Goal: Task Accomplishment & Management: Manage account settings

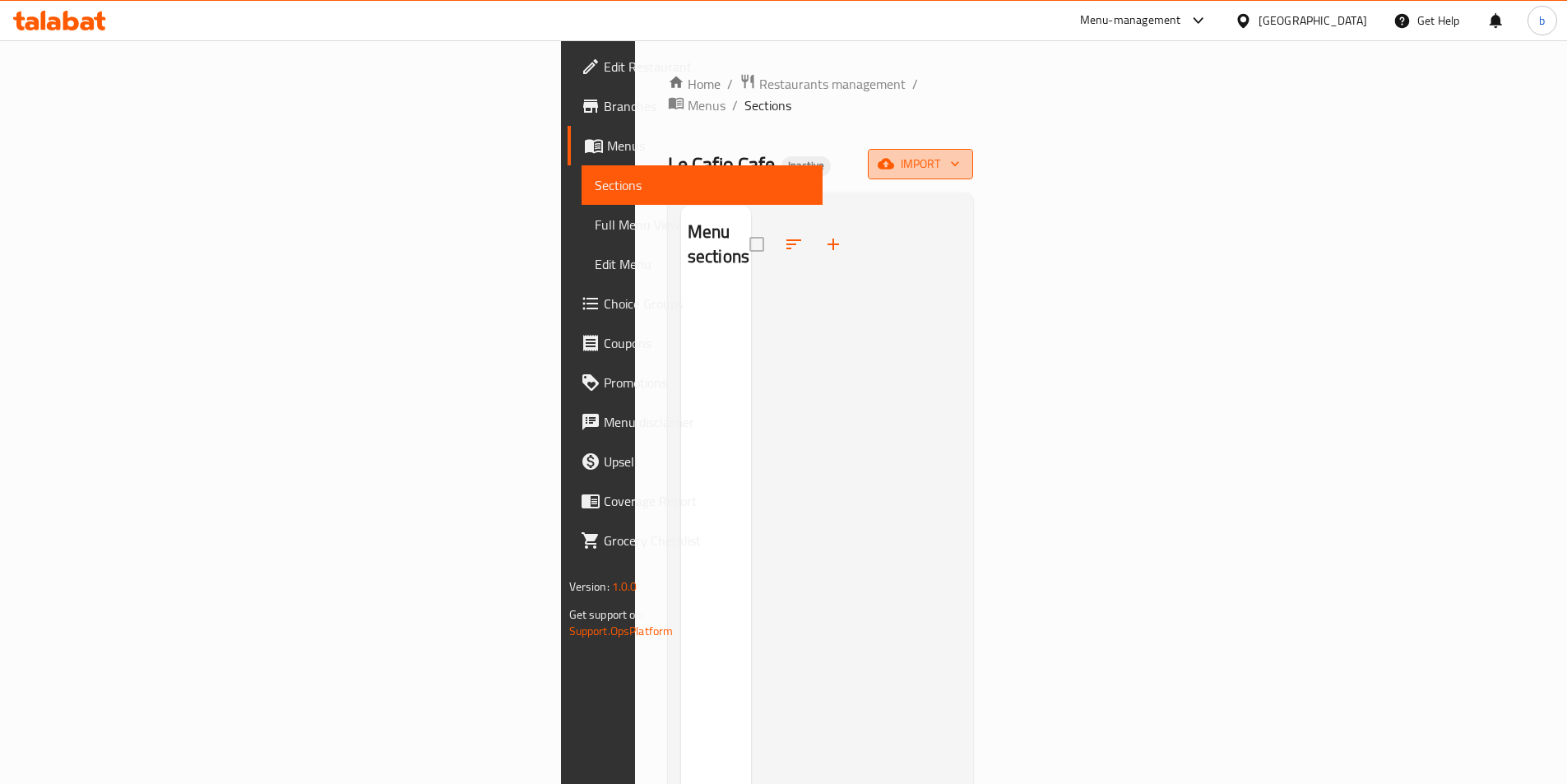
click at [960, 154] on span "import" at bounding box center [921, 164] width 79 height 21
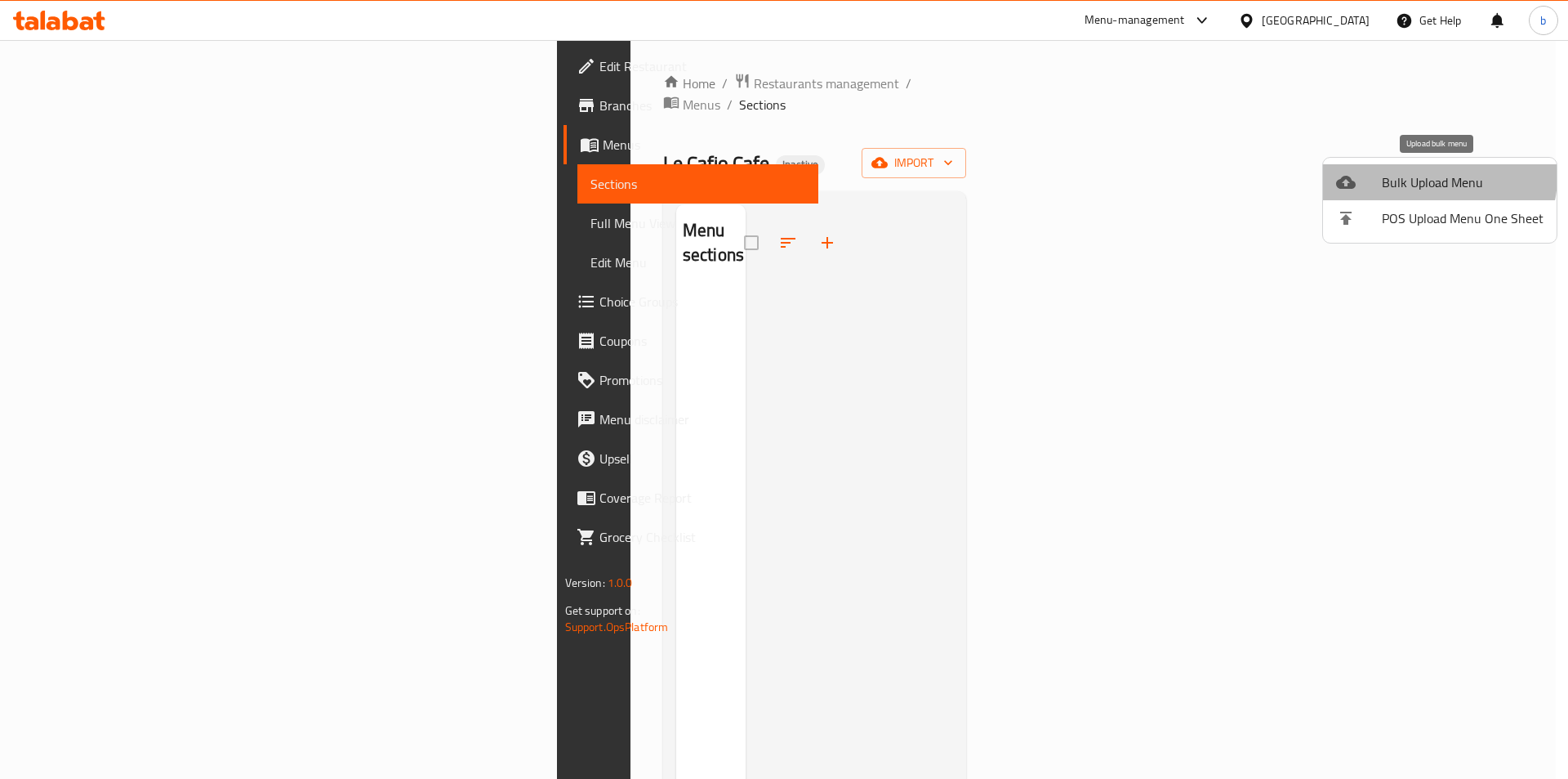
click at [1435, 176] on span "Bulk Upload Menu" at bounding box center [1463, 182] width 162 height 20
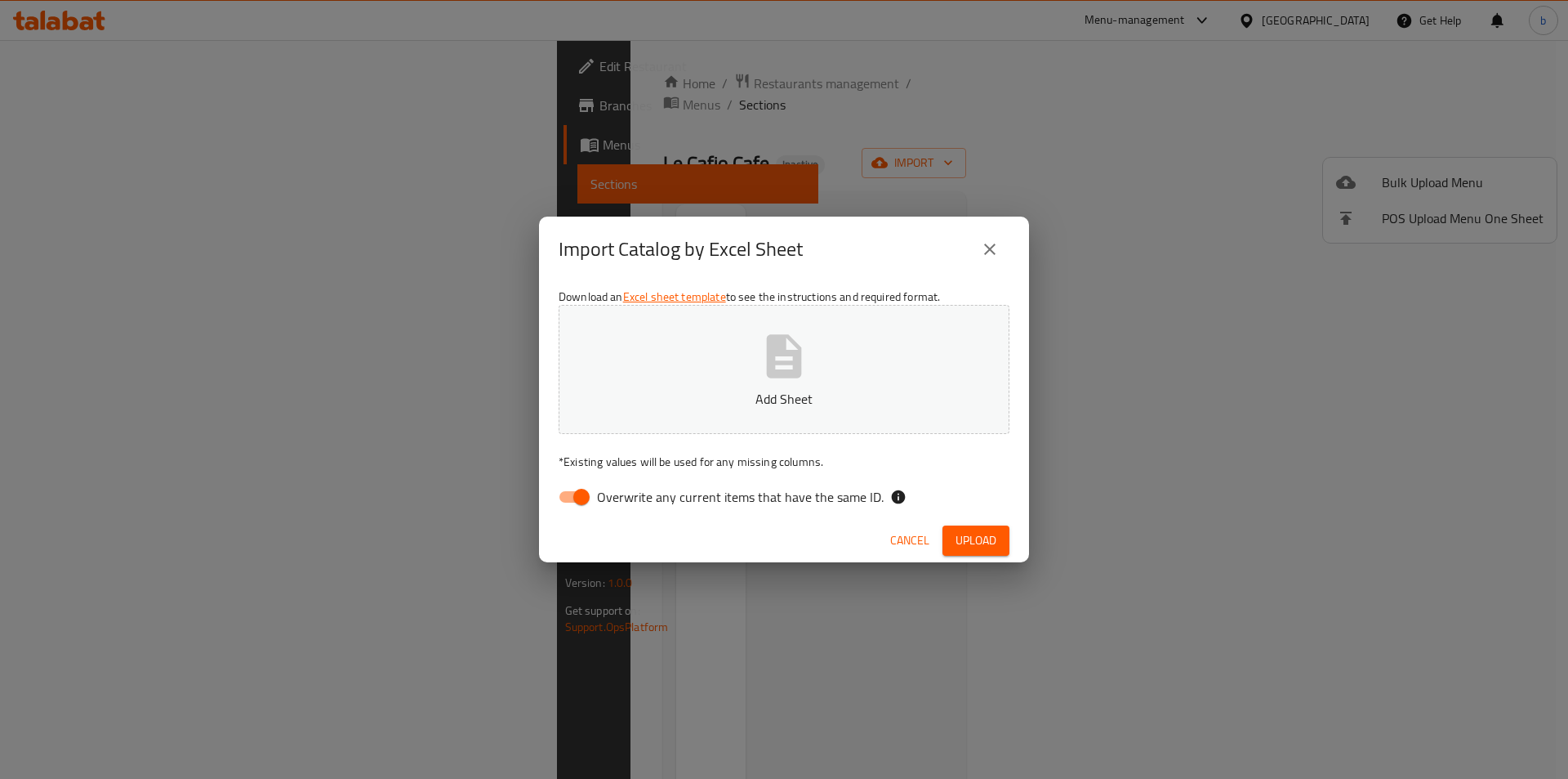
click at [575, 504] on input "Overwrite any current items that have the same ID." at bounding box center [581, 496] width 93 height 31
checkbox input "false"
click at [836, 402] on p "Add Sheet" at bounding box center [784, 398] width 400 height 20
click at [1001, 537] on button "Upload" at bounding box center [975, 541] width 67 height 30
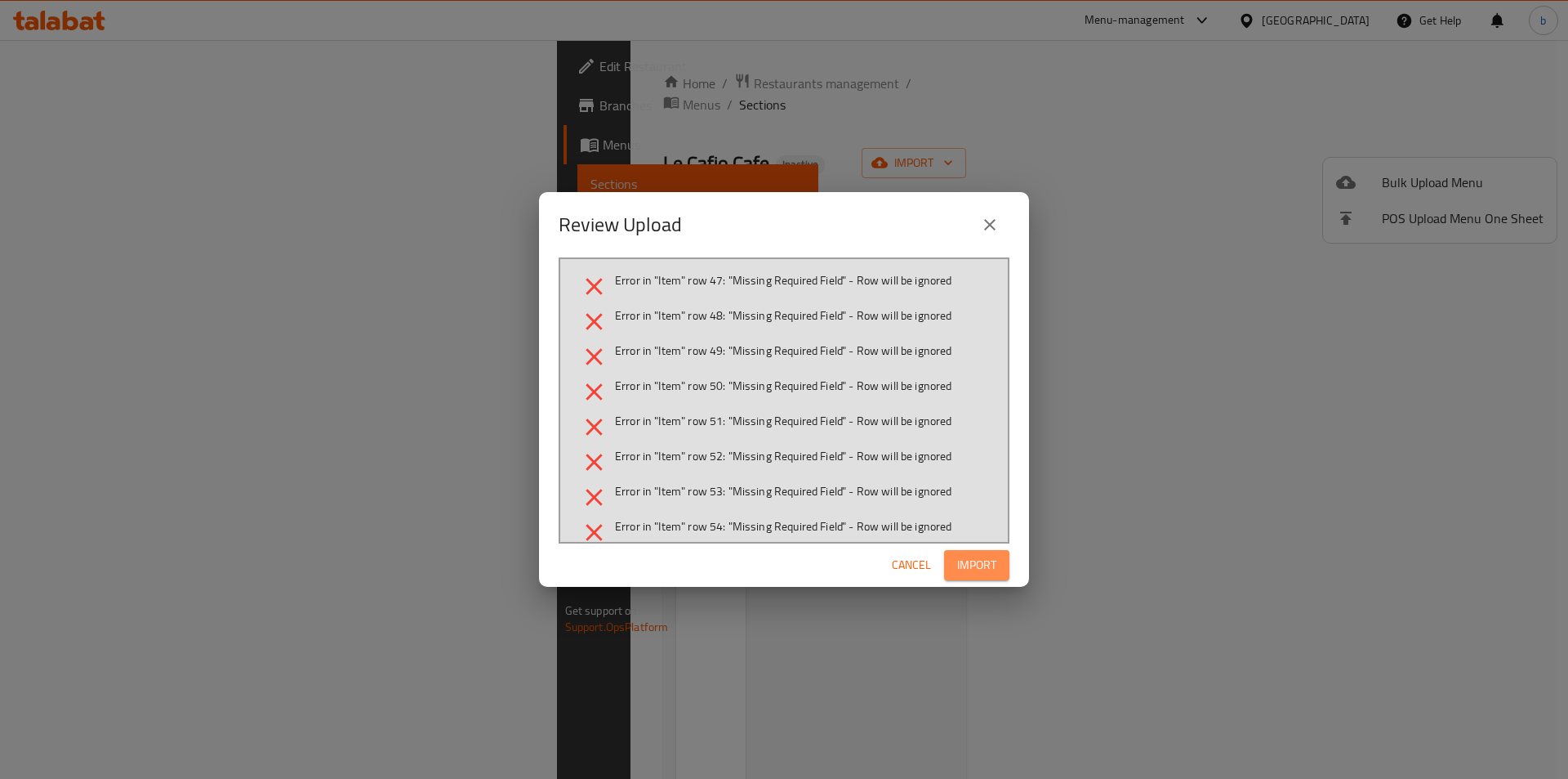
click at [978, 559] on span "Import" at bounding box center [977, 565] width 39 height 20
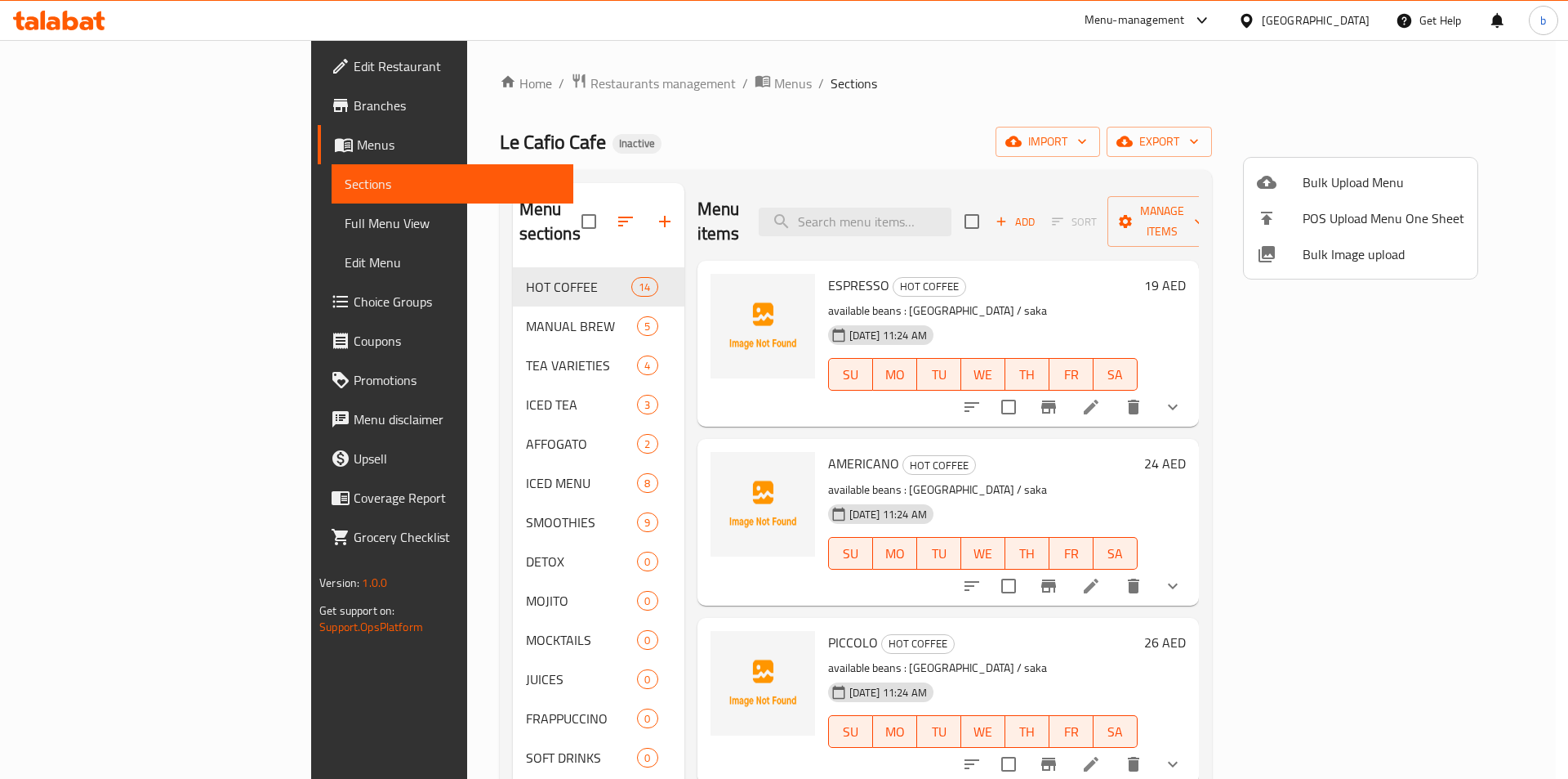
click at [478, 307] on div at bounding box center [784, 390] width 1568 height 779
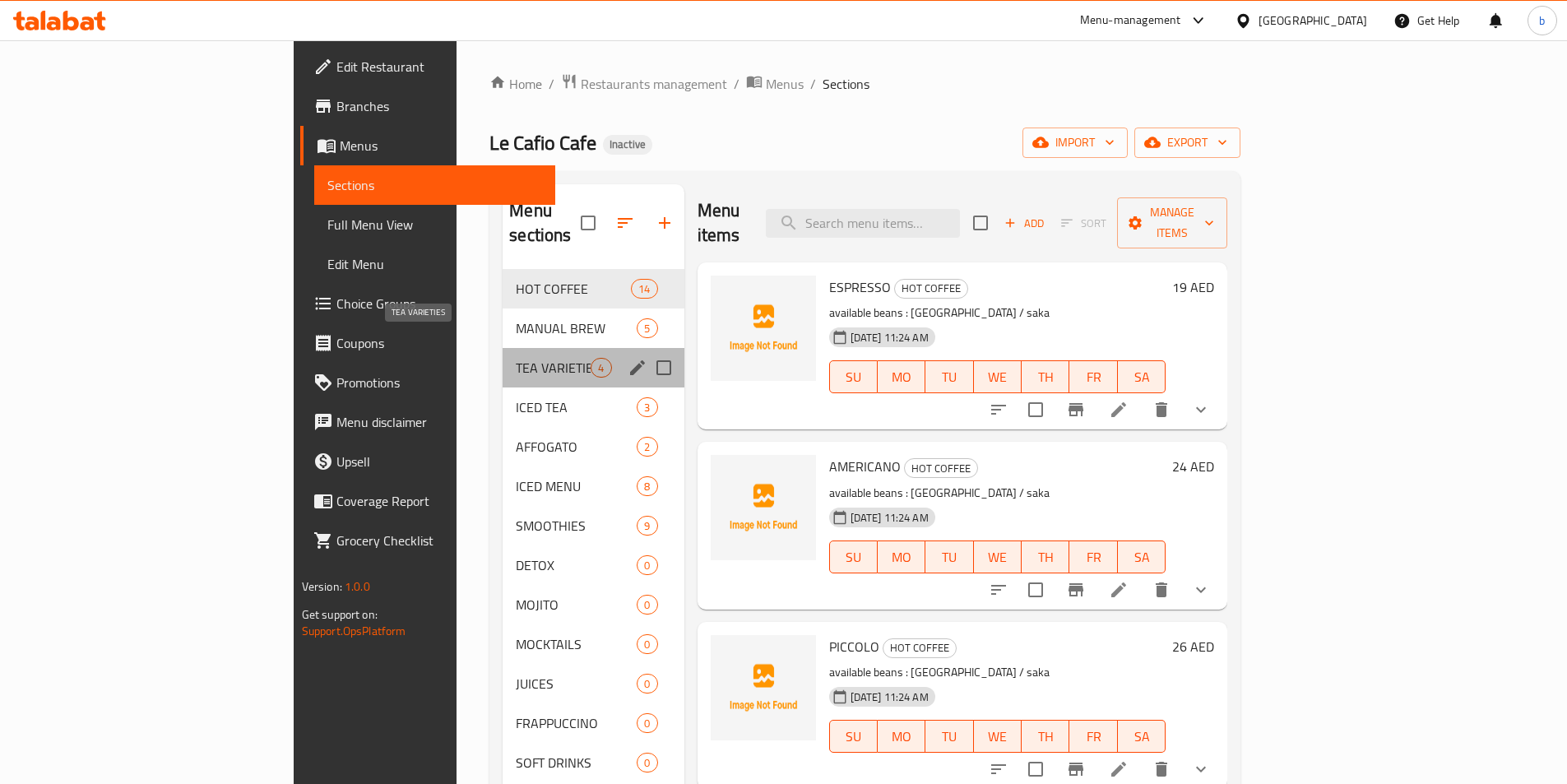
click at [516, 358] on span "TEA VARIETIES" at bounding box center [553, 368] width 75 height 20
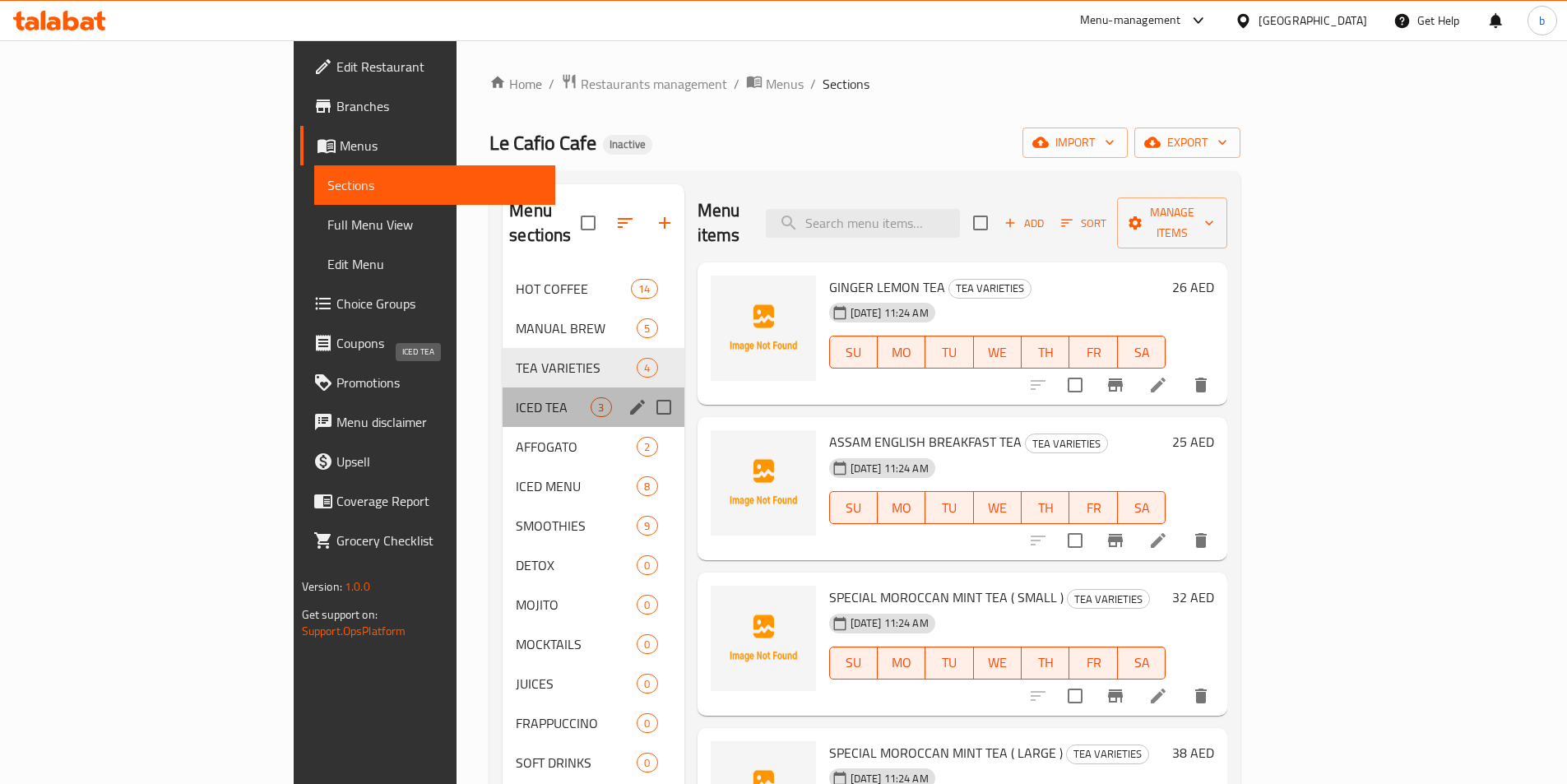
click at [516, 397] on span "ICED TEA" at bounding box center [553, 407] width 75 height 20
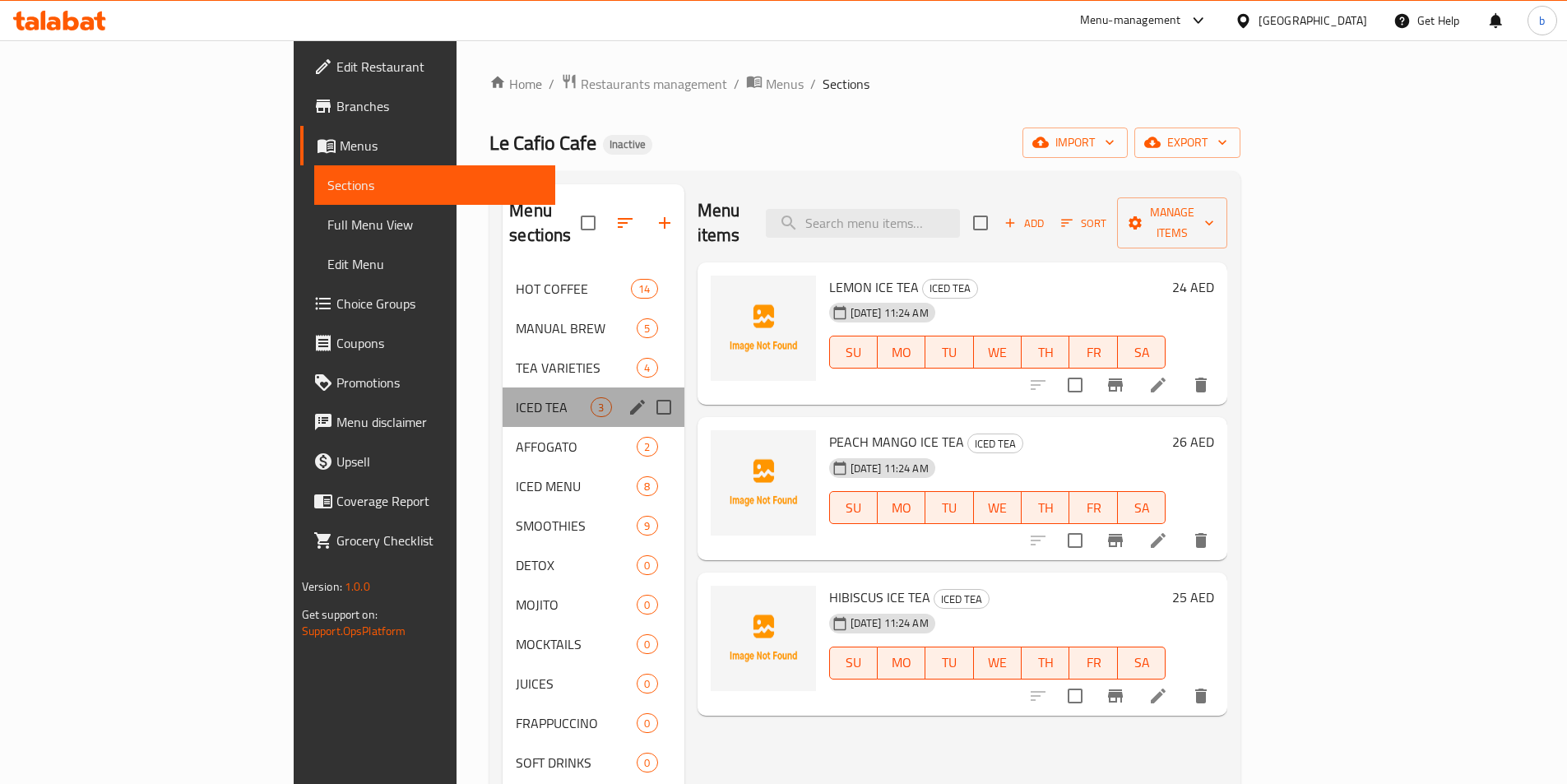
click at [502, 398] on div "ICED TEA 3" at bounding box center [593, 407] width 181 height 39
click at [516, 516] on span "SMOOTHIES" at bounding box center [553, 525] width 75 height 20
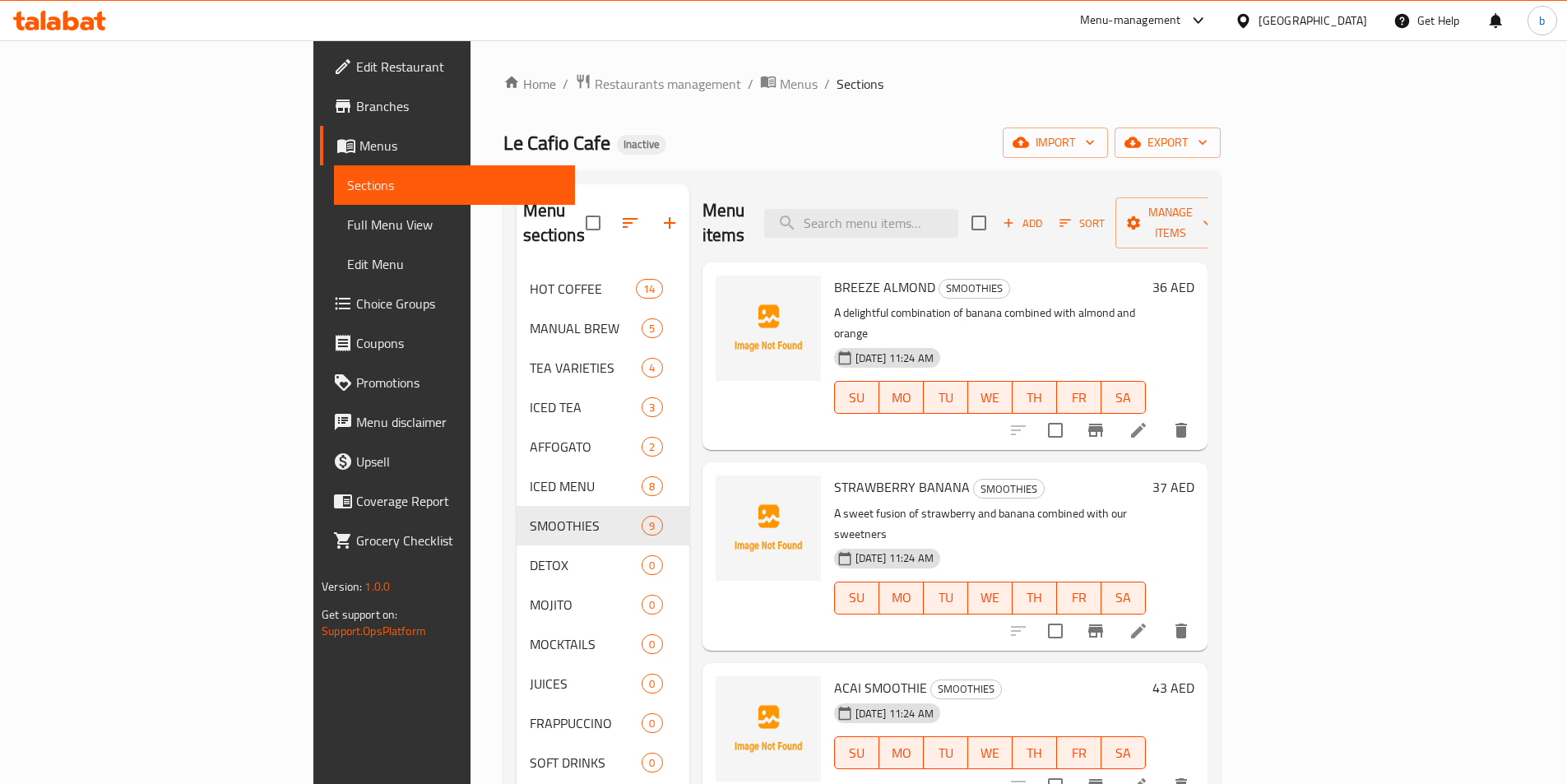
click at [347, 217] on span "Full Menu View" at bounding box center [455, 225] width 215 height 20
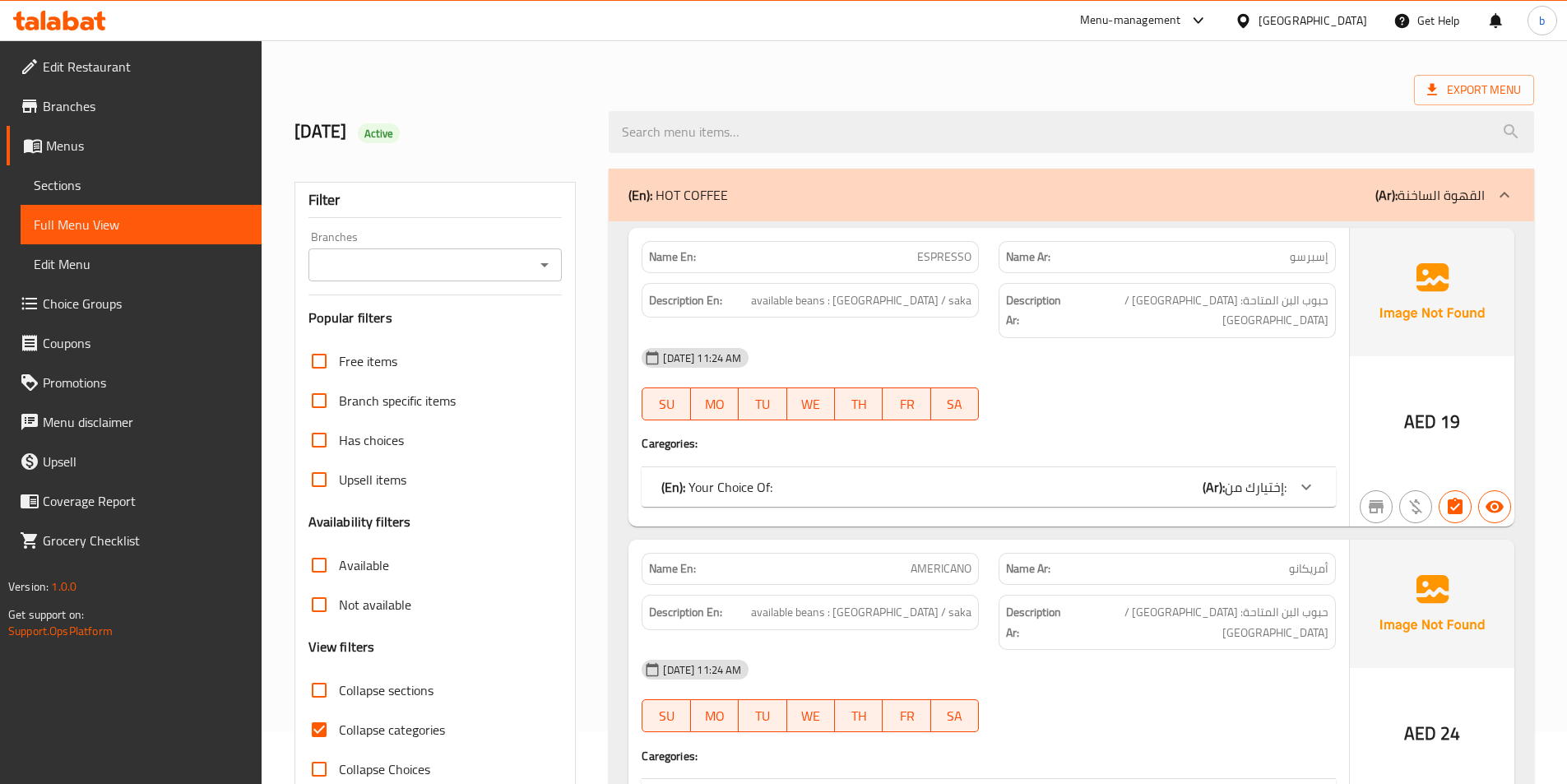
scroll to position [82, 0]
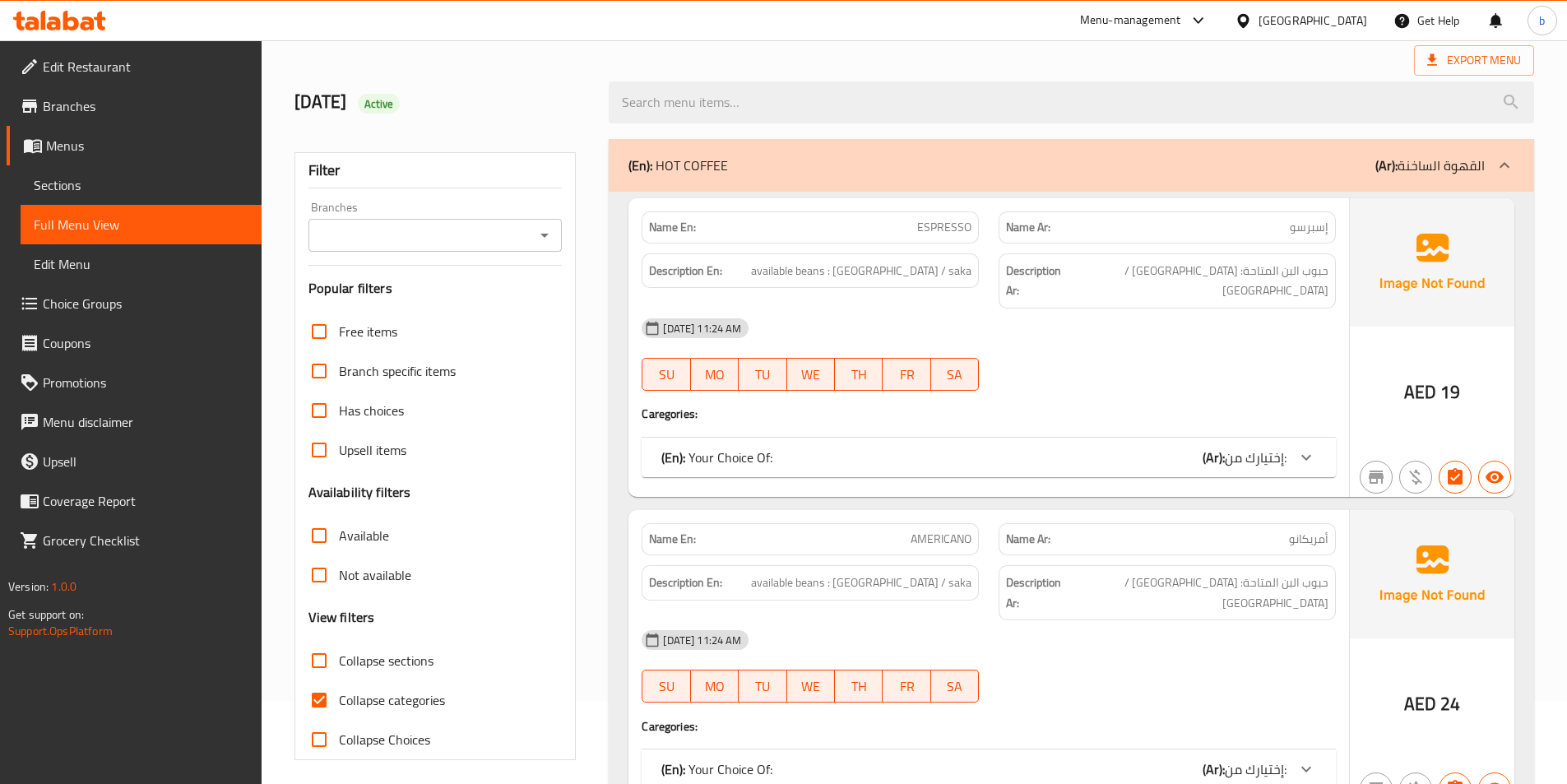
click at [330, 698] on input "Collapse categories" at bounding box center [319, 700] width 39 height 39
checkbox input "false"
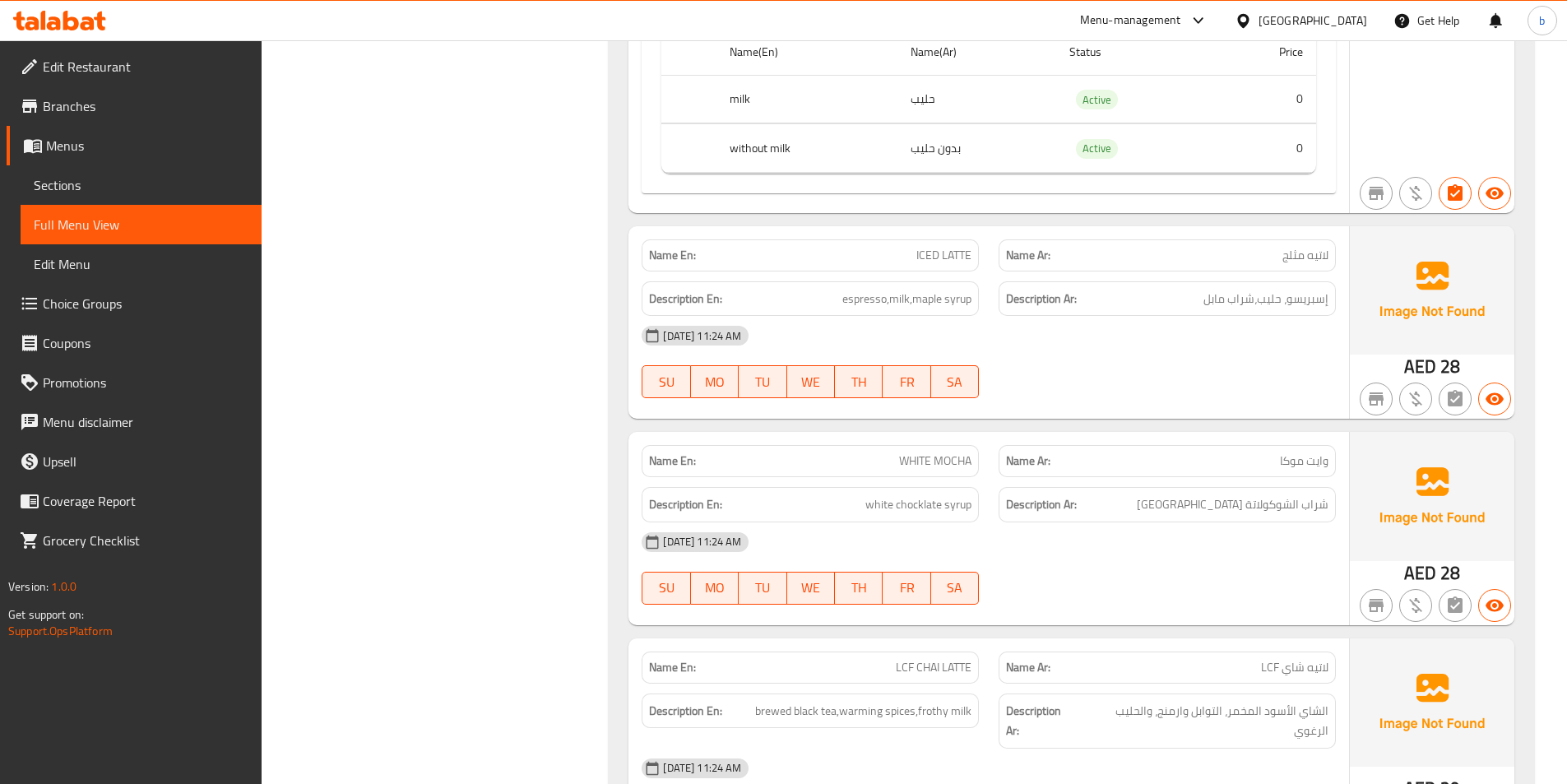
scroll to position [11408, 0]
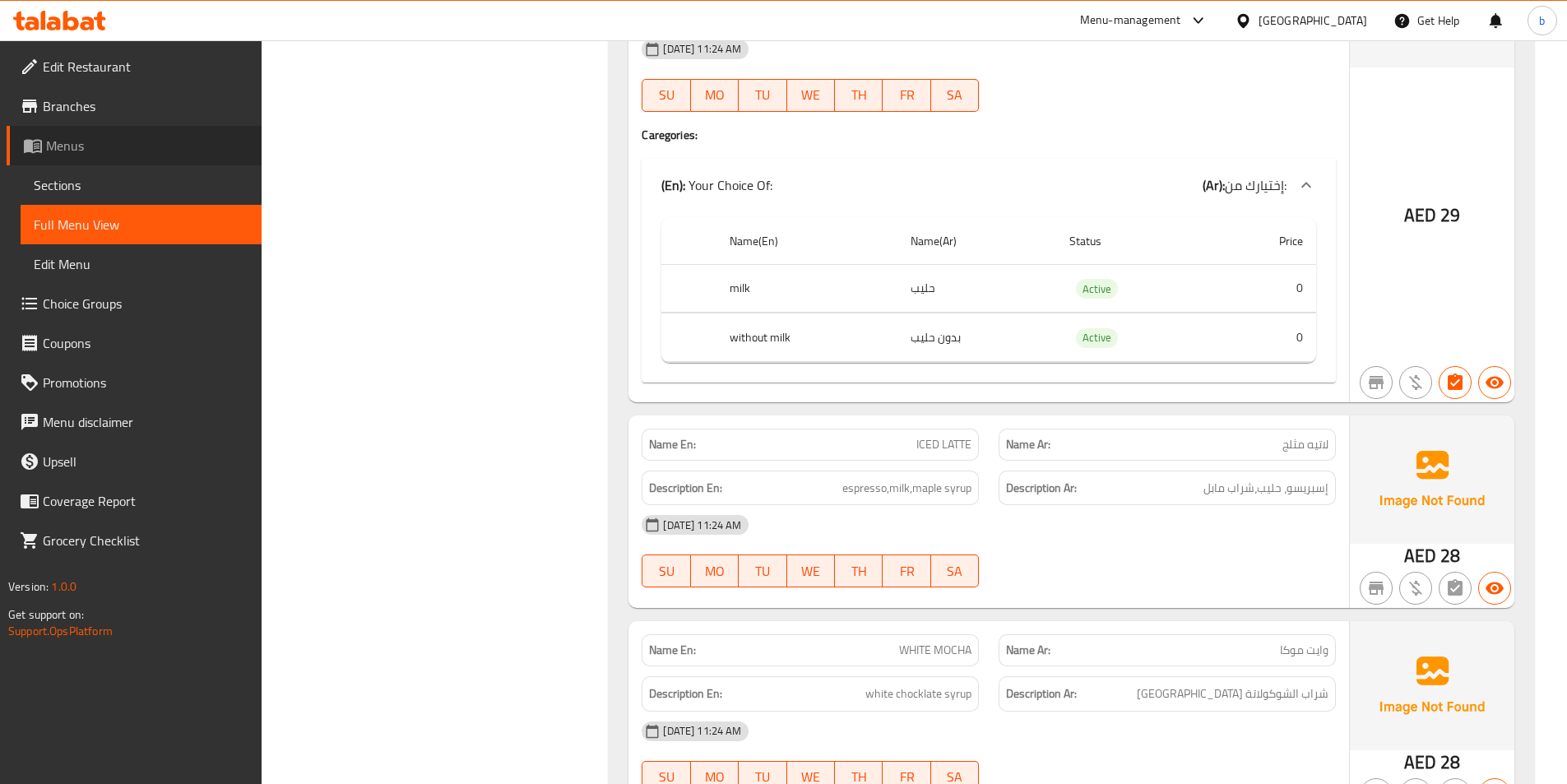
click at [98, 149] on span "Menus" at bounding box center [147, 146] width 202 height 20
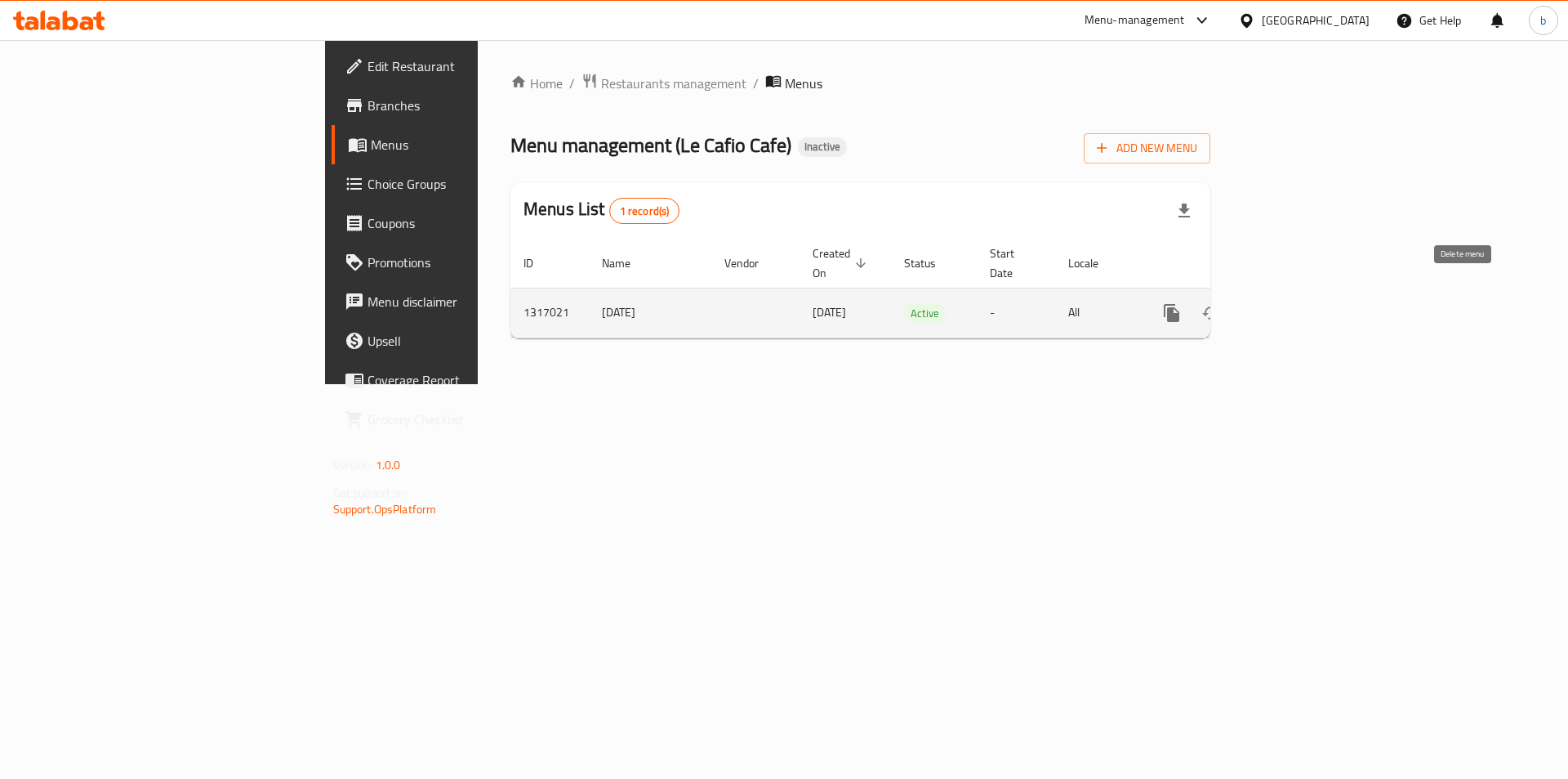
click at [1270, 300] on button "enhanced table" at bounding box center [1251, 313] width 39 height 39
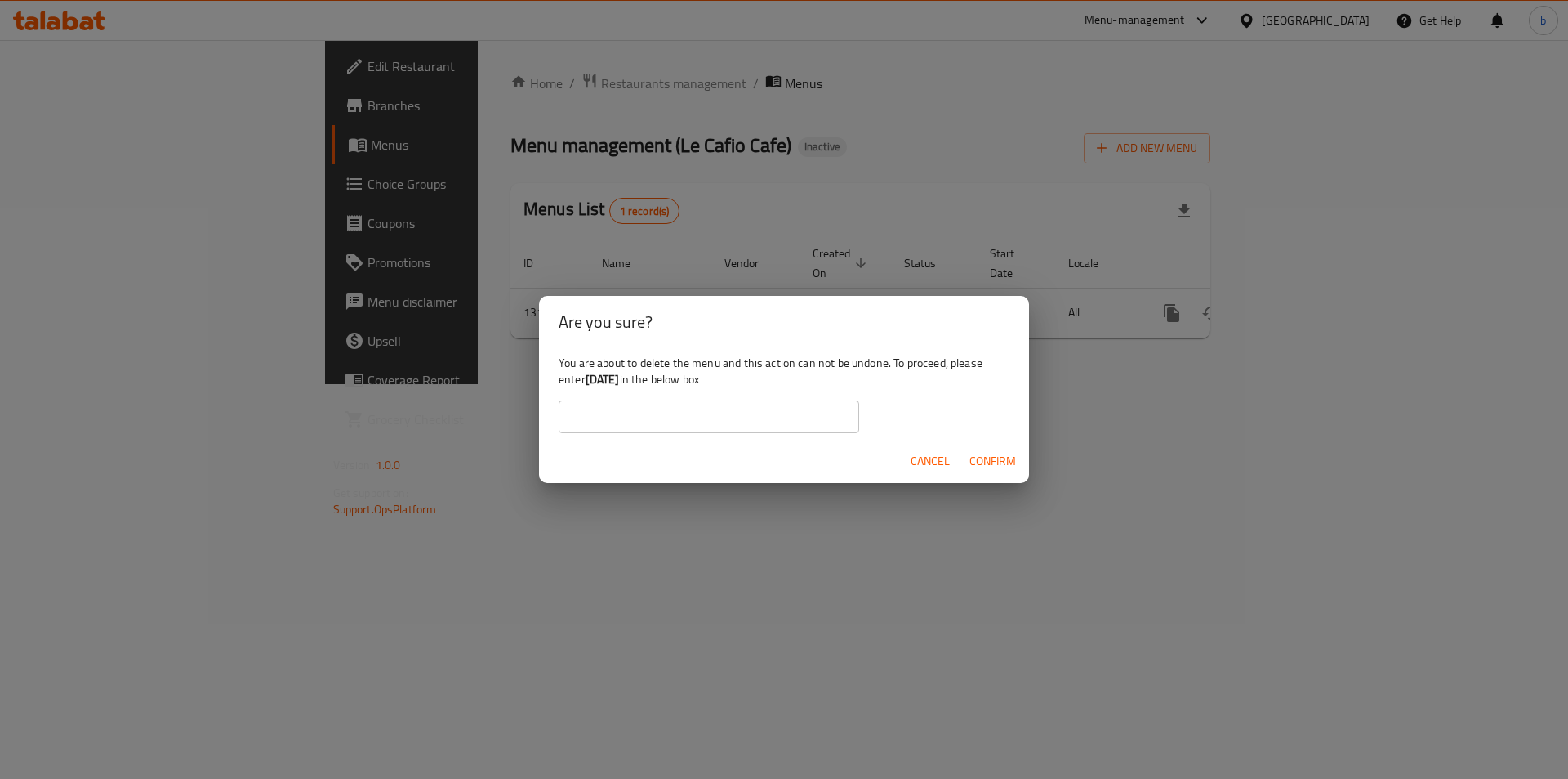
drag, startPoint x: 588, startPoint y: 378, endPoint x: 650, endPoint y: 384, distance: 62.3
click at [650, 384] on div "You are about to delete the menu and this action can not be undone. To proceed,…" at bounding box center [783, 393] width 490 height 92
copy b "[DATE]"
click at [782, 428] on input "text" at bounding box center [708, 416] width 300 height 33
paste input "[DATE]"
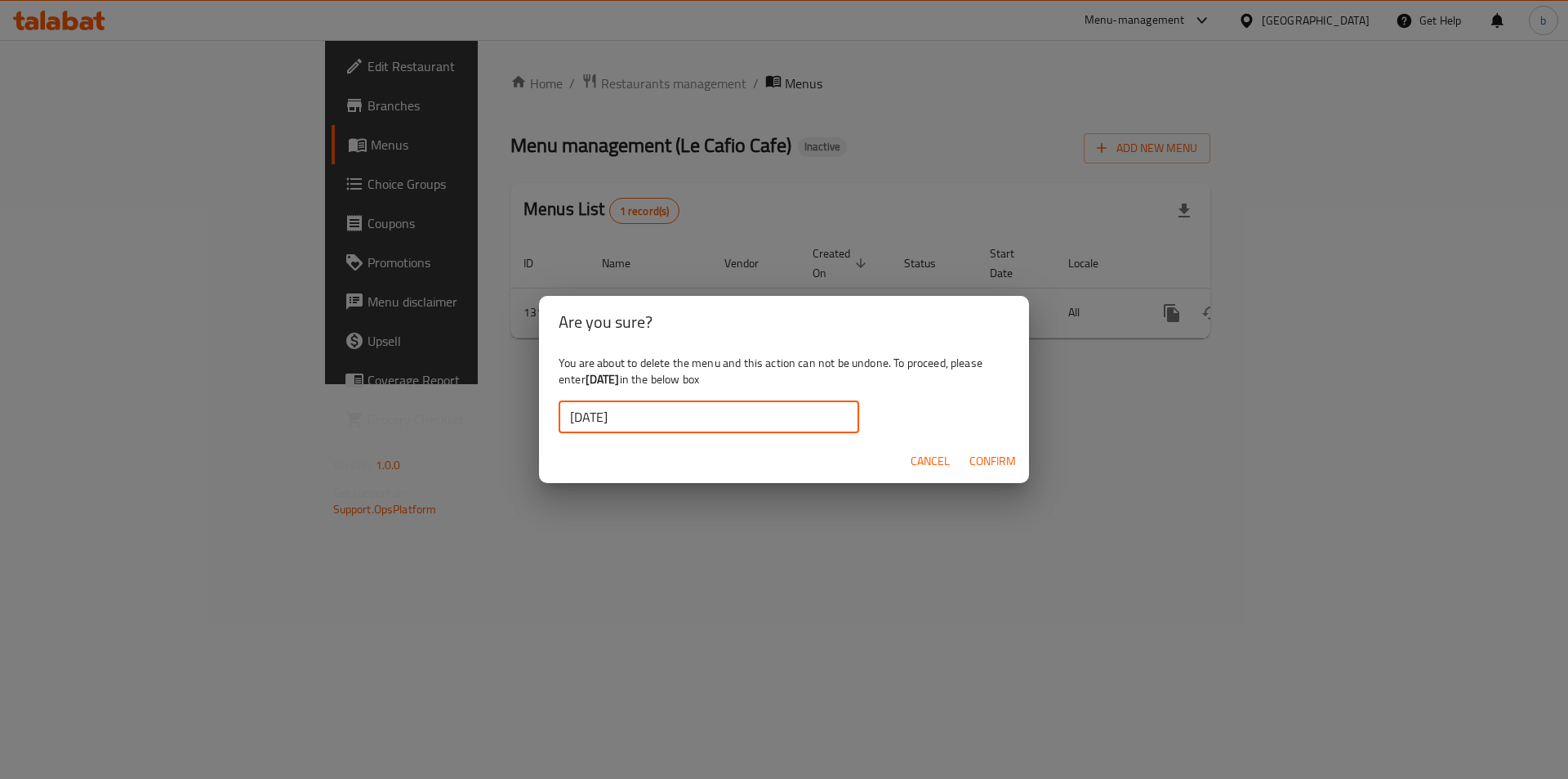
type input "[DATE]"
click at [991, 462] on span "Confirm" at bounding box center [993, 461] width 46 height 20
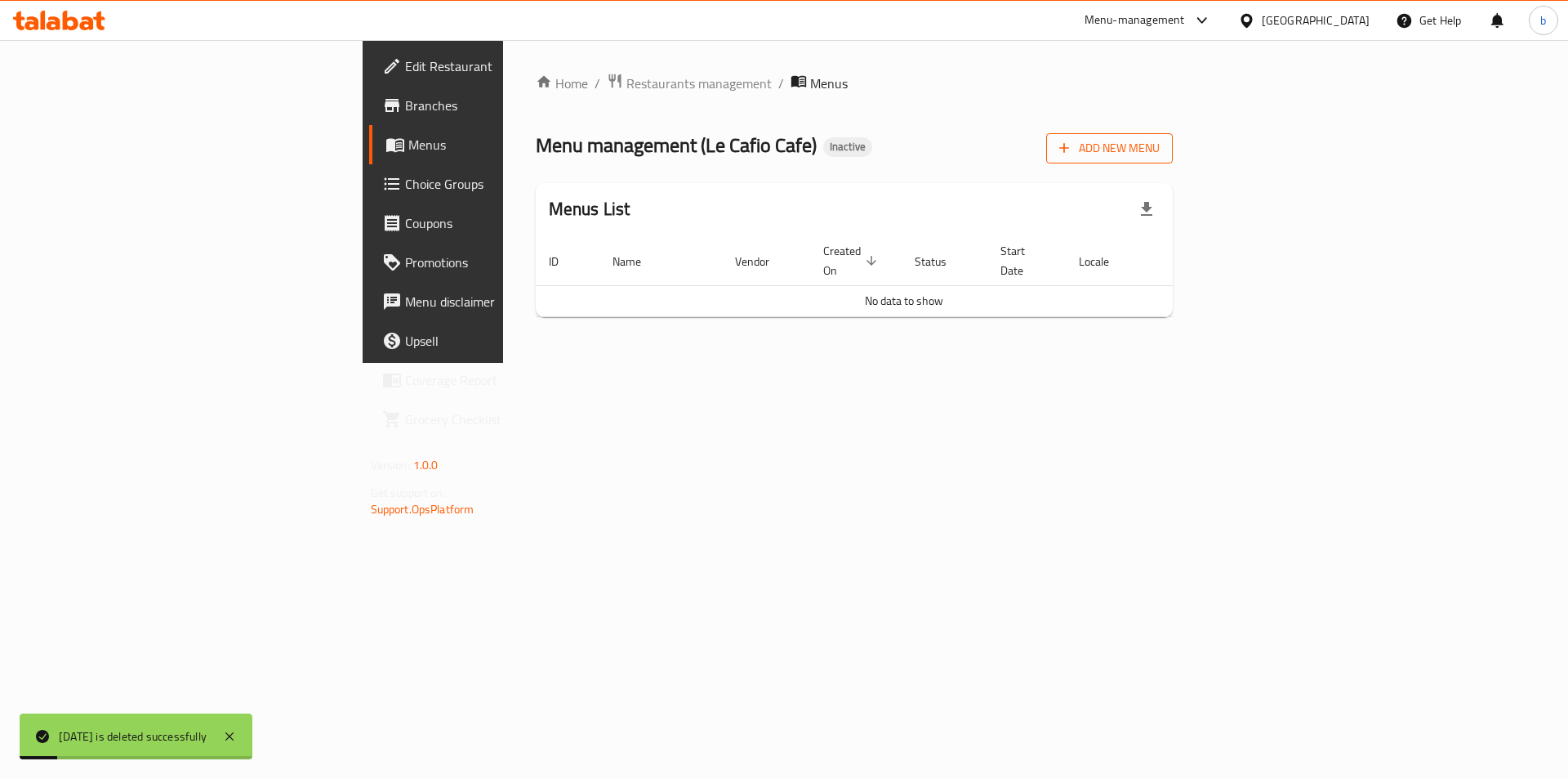
click at [1160, 142] on span "Add New Menu" at bounding box center [1109, 148] width 100 height 20
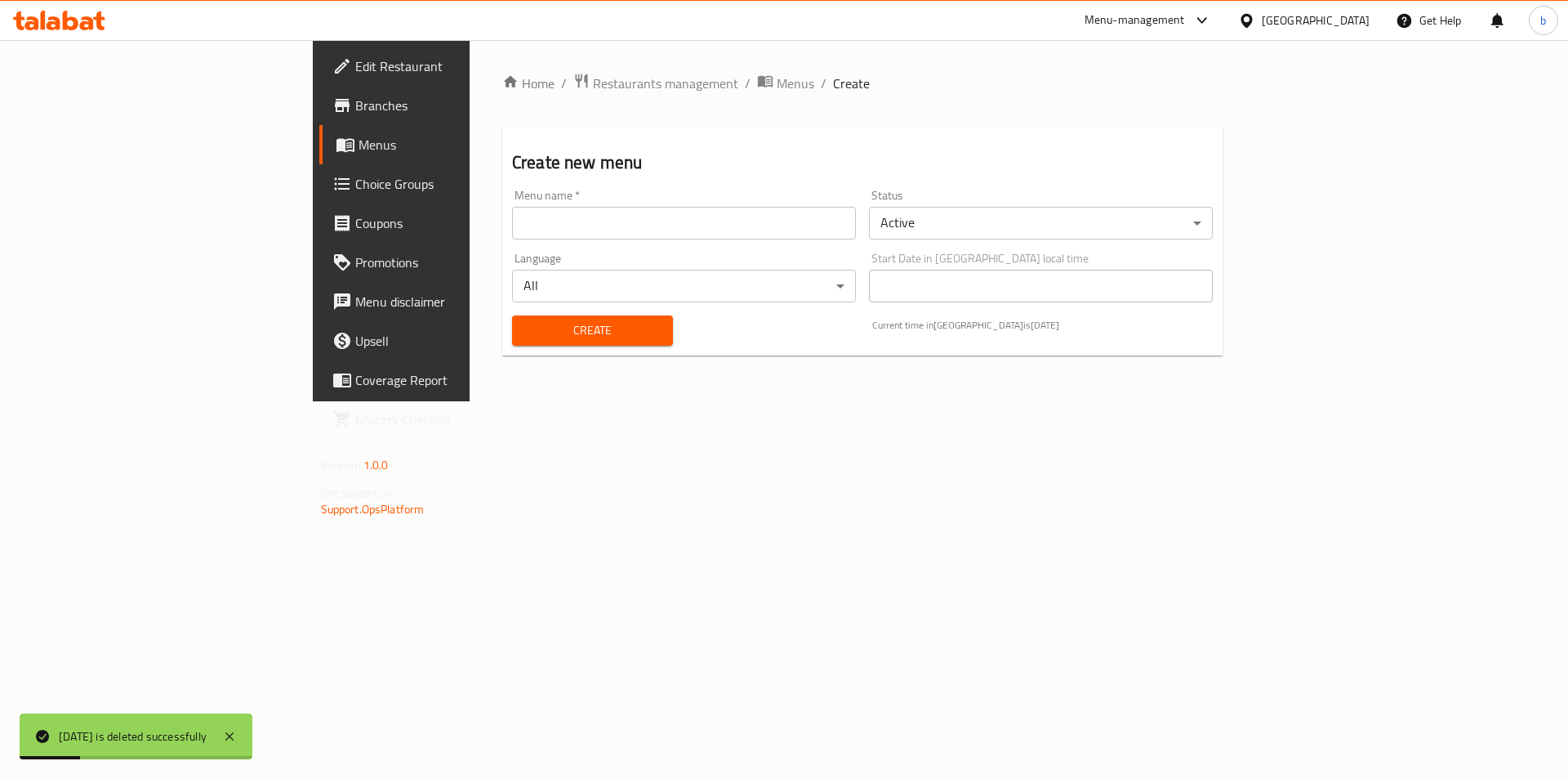
click at [585, 230] on input "text" at bounding box center [684, 222] width 344 height 33
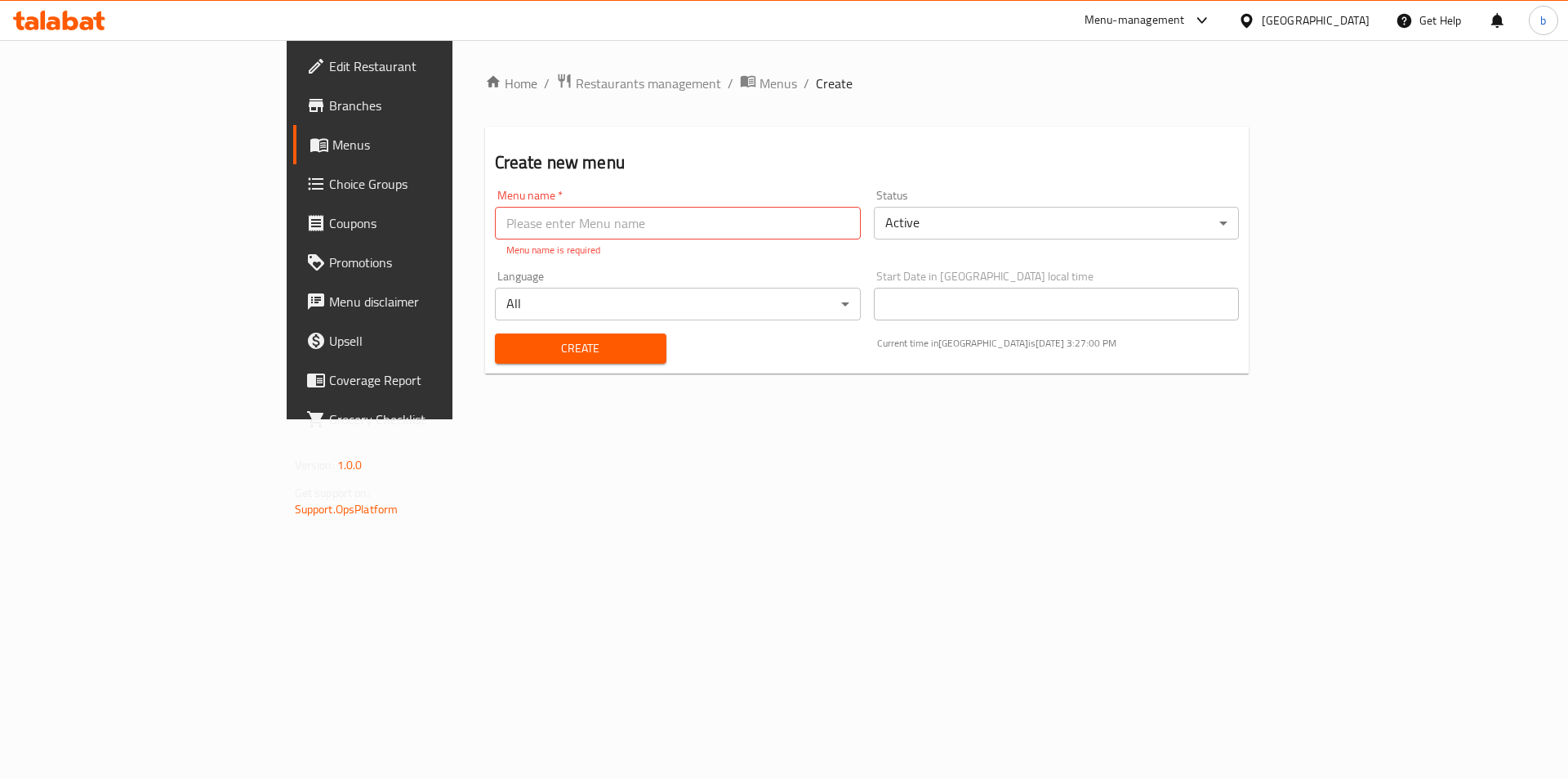
click at [596, 220] on input "text" at bounding box center [678, 222] width 366 height 33
type input "[DATE]"
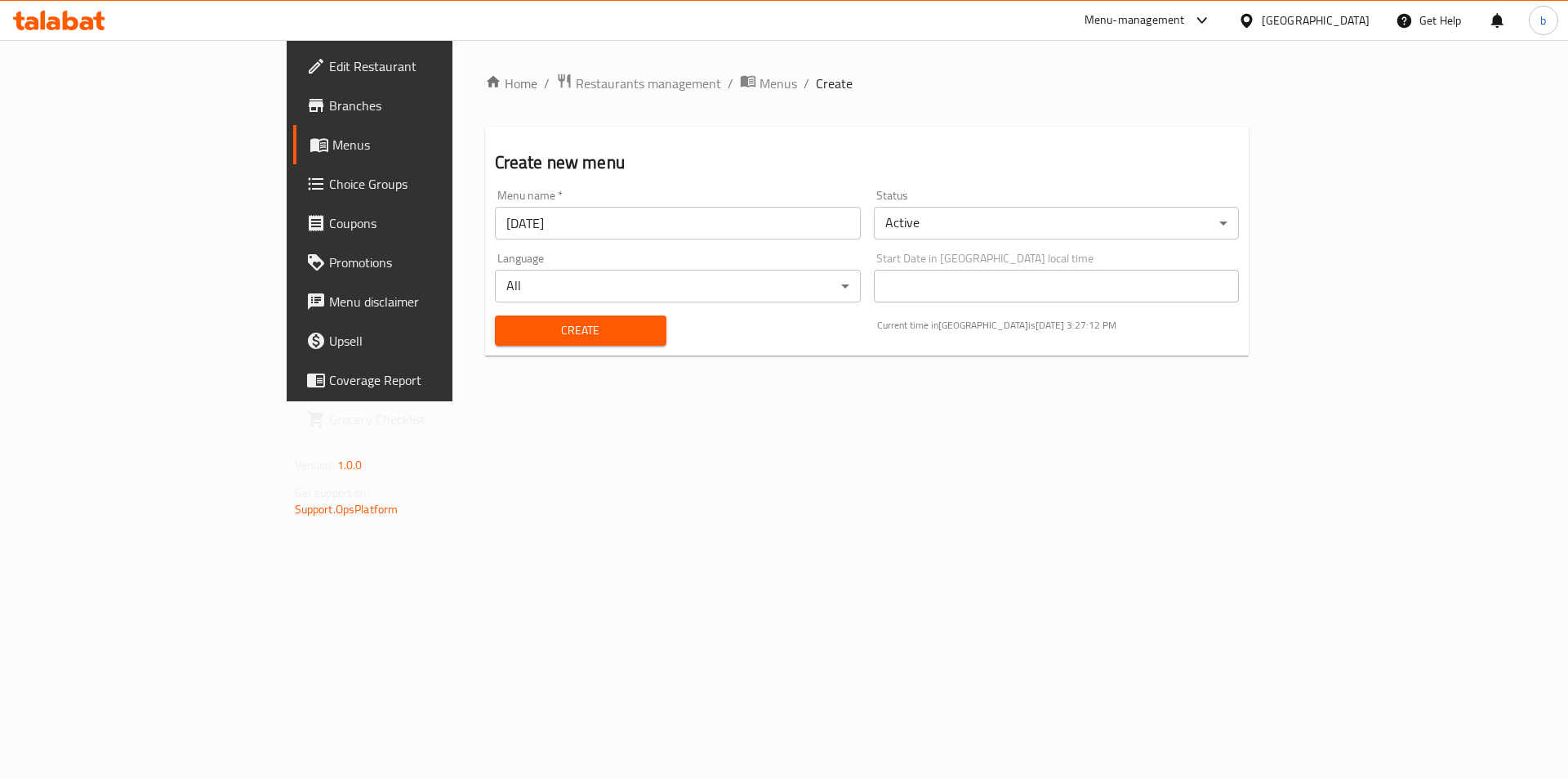
click at [485, 360] on div "Home / Restaurants management / Menus / Create Create new menu Menu name   * [D…" at bounding box center [868, 221] width 764 height 296
click at [508, 340] on span "Create" at bounding box center [581, 330] width 146 height 20
click at [332, 149] on span "Menus" at bounding box center [434, 145] width 204 height 20
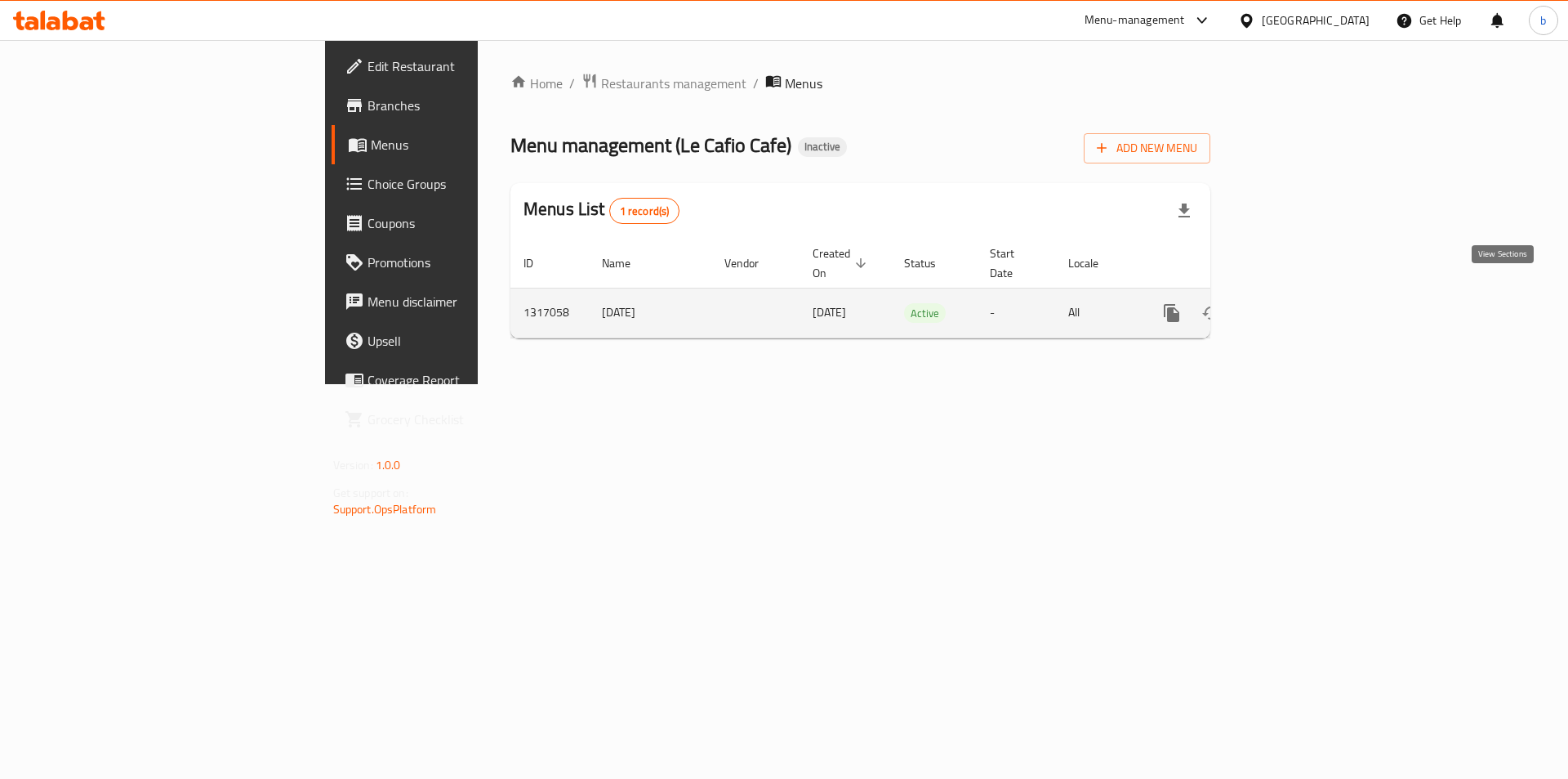
click at [1309, 293] on link "enhanced table" at bounding box center [1290, 313] width 39 height 39
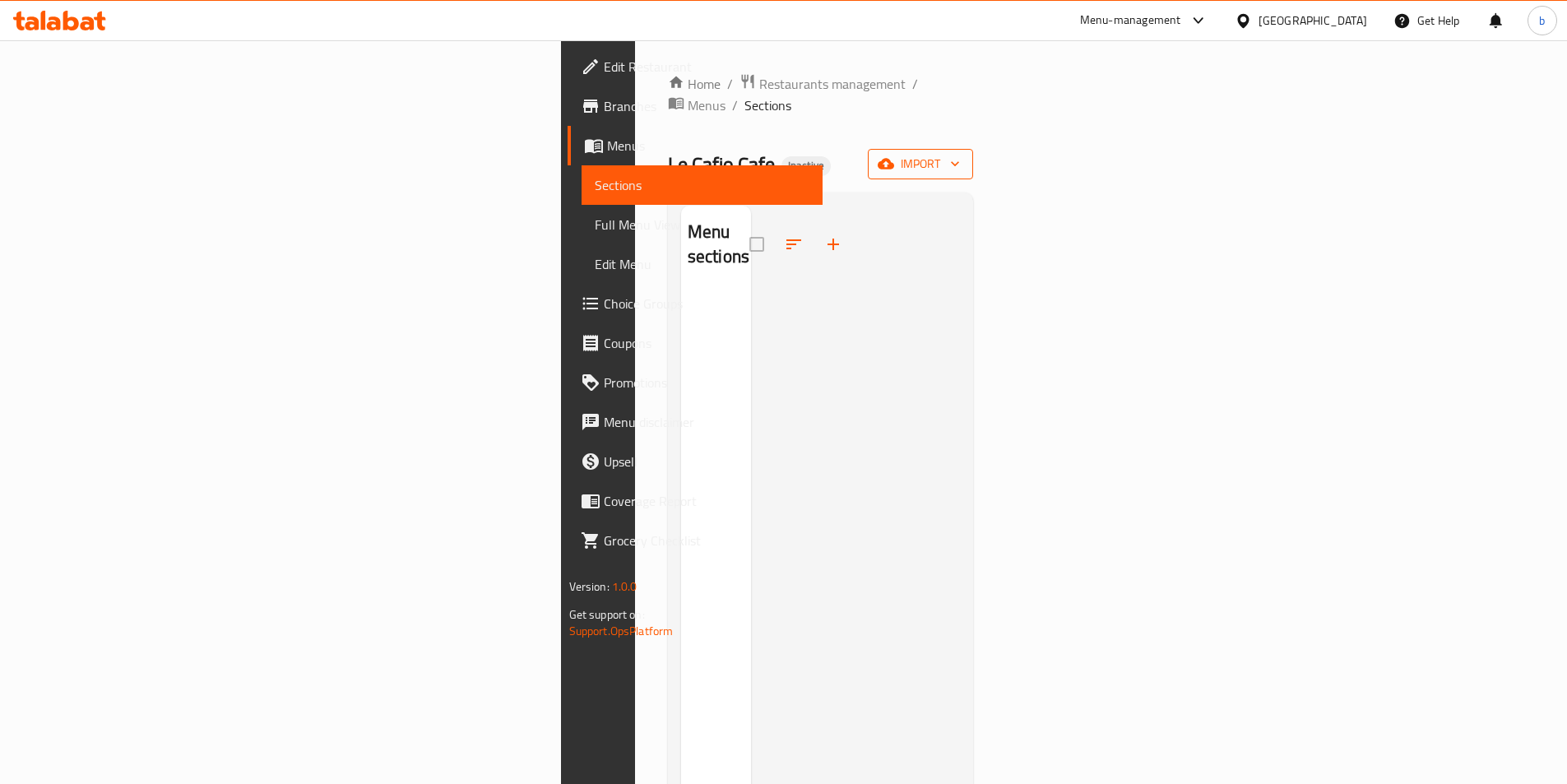
click at [960, 154] on span "import" at bounding box center [921, 164] width 79 height 21
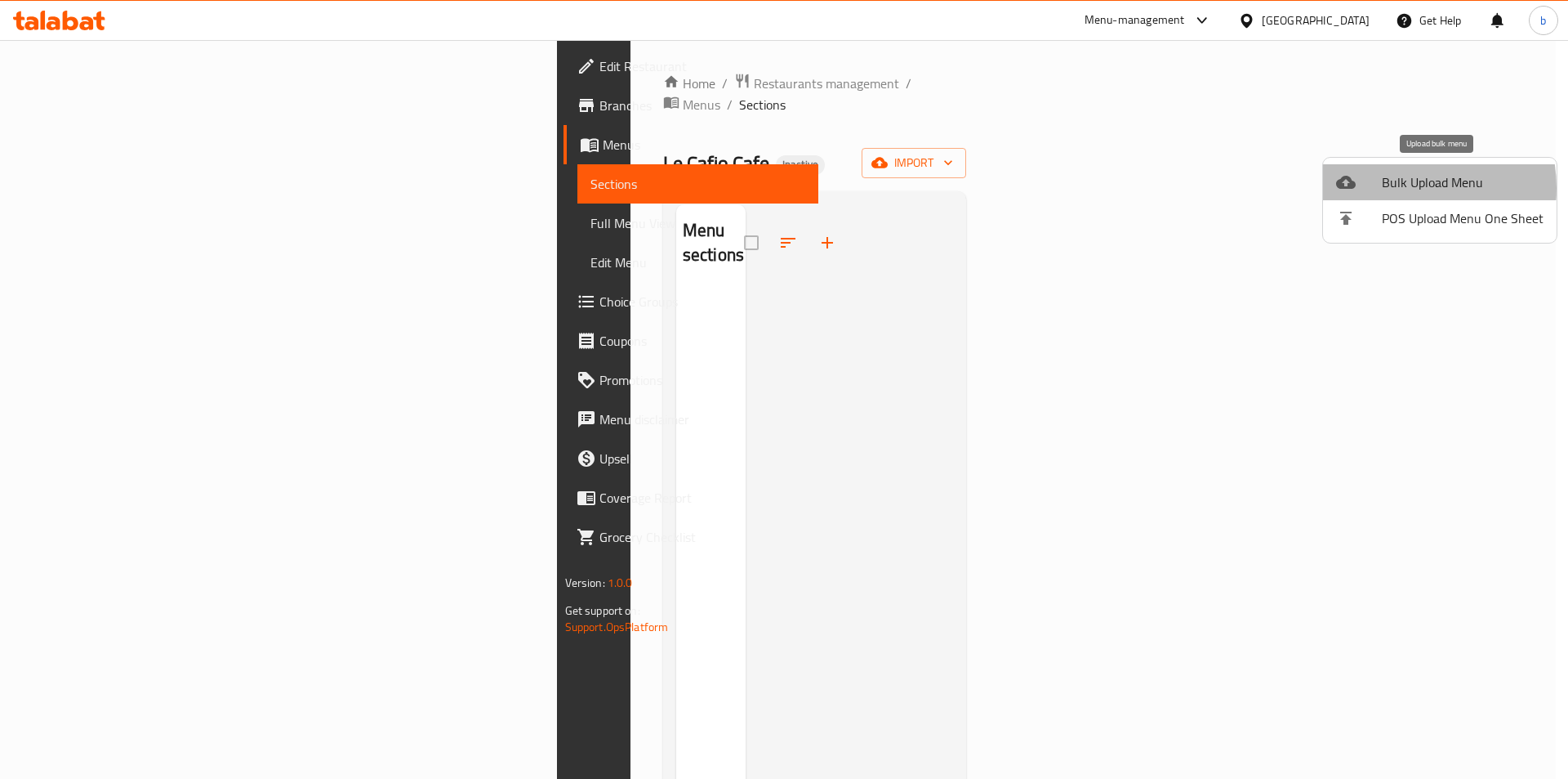
click at [1396, 188] on span "Bulk Upload Menu" at bounding box center [1463, 182] width 162 height 20
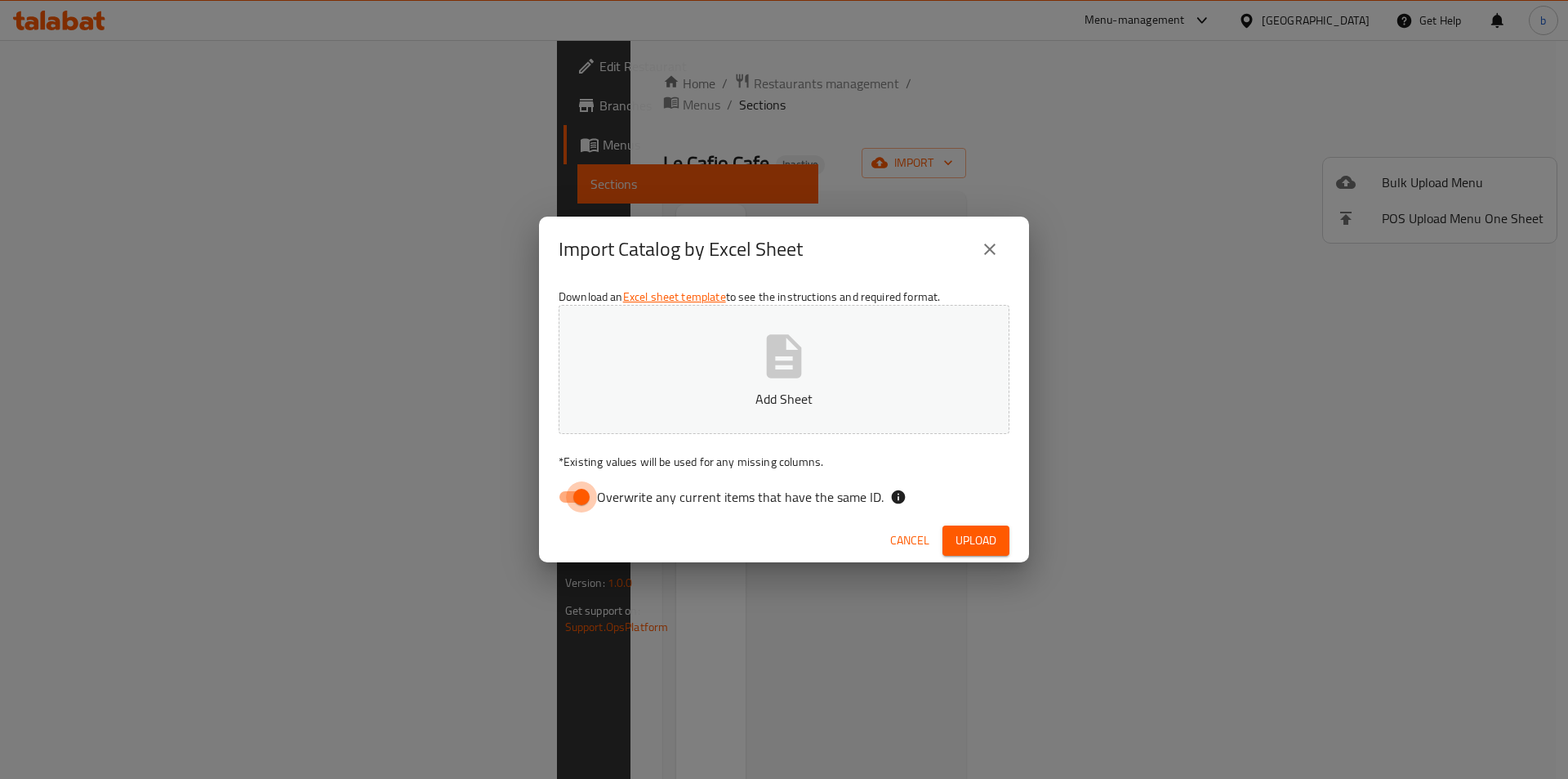
click at [572, 509] on input "Overwrite any current items that have the same ID." at bounding box center [581, 496] width 93 height 31
checkbox input "false"
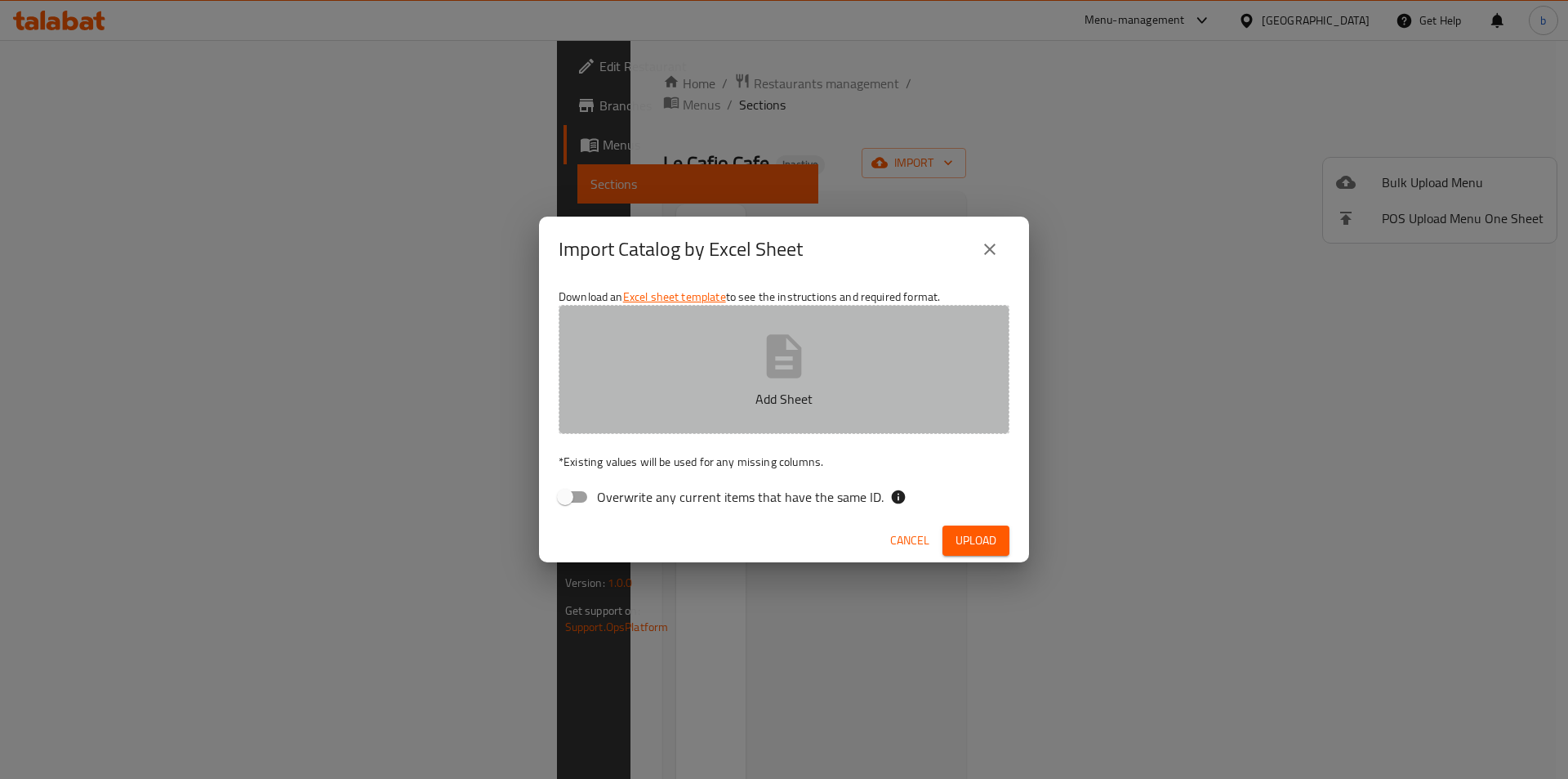
click at [738, 367] on button "Add Sheet" at bounding box center [783, 369] width 451 height 129
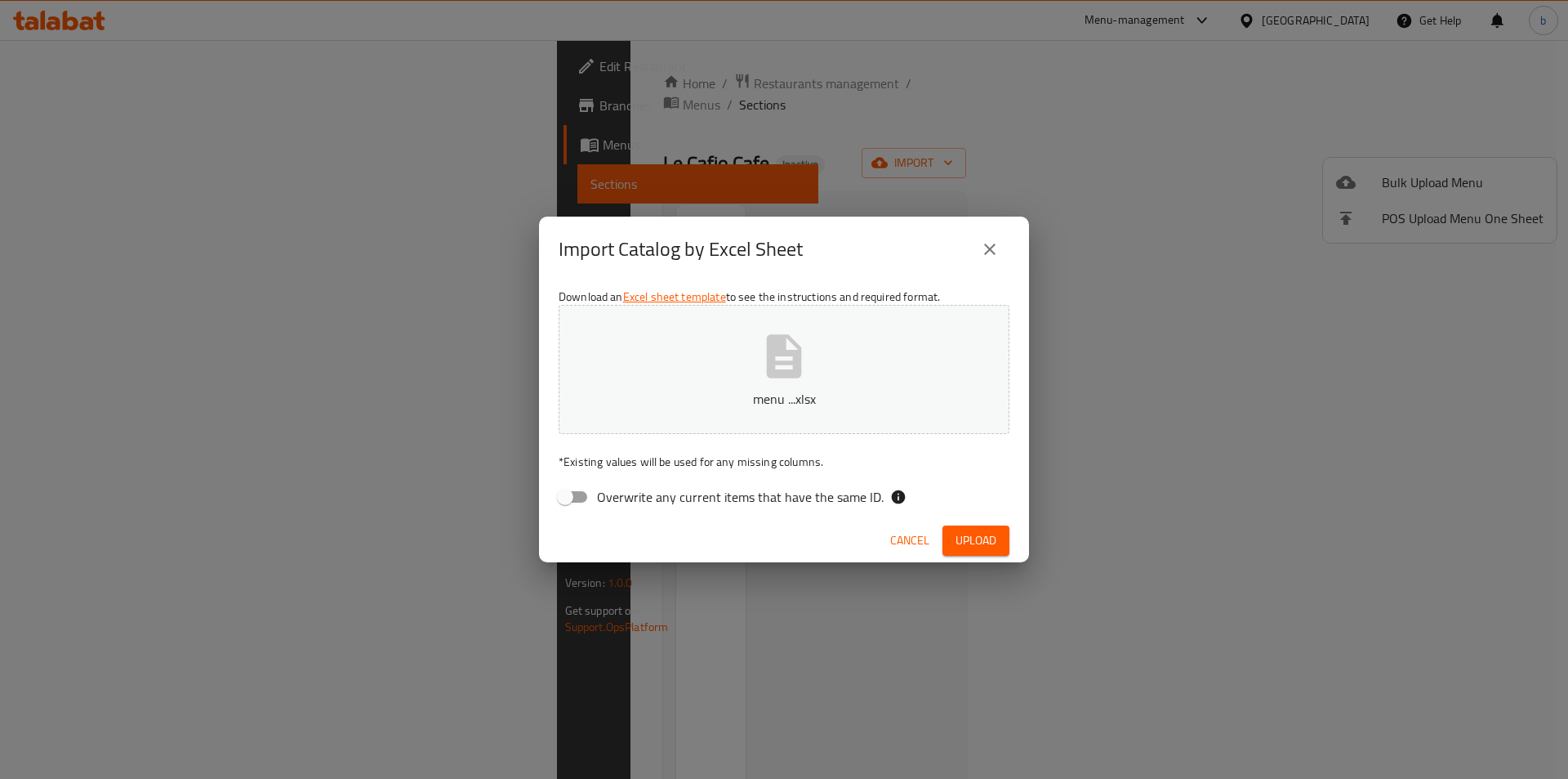
click at [963, 532] on span "Upload" at bounding box center [976, 540] width 41 height 20
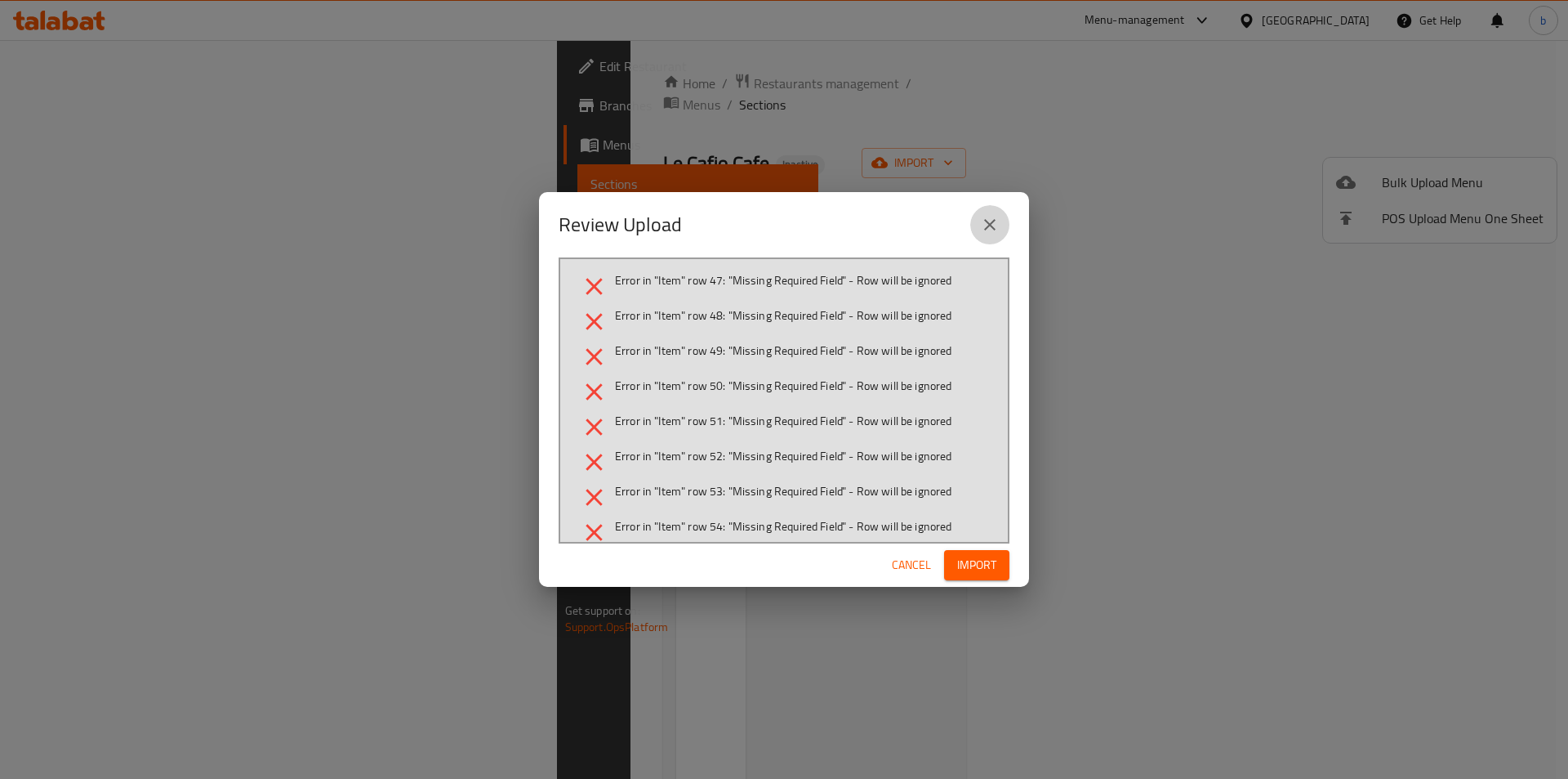
click at [996, 221] on icon "close" at bounding box center [990, 225] width 20 height 20
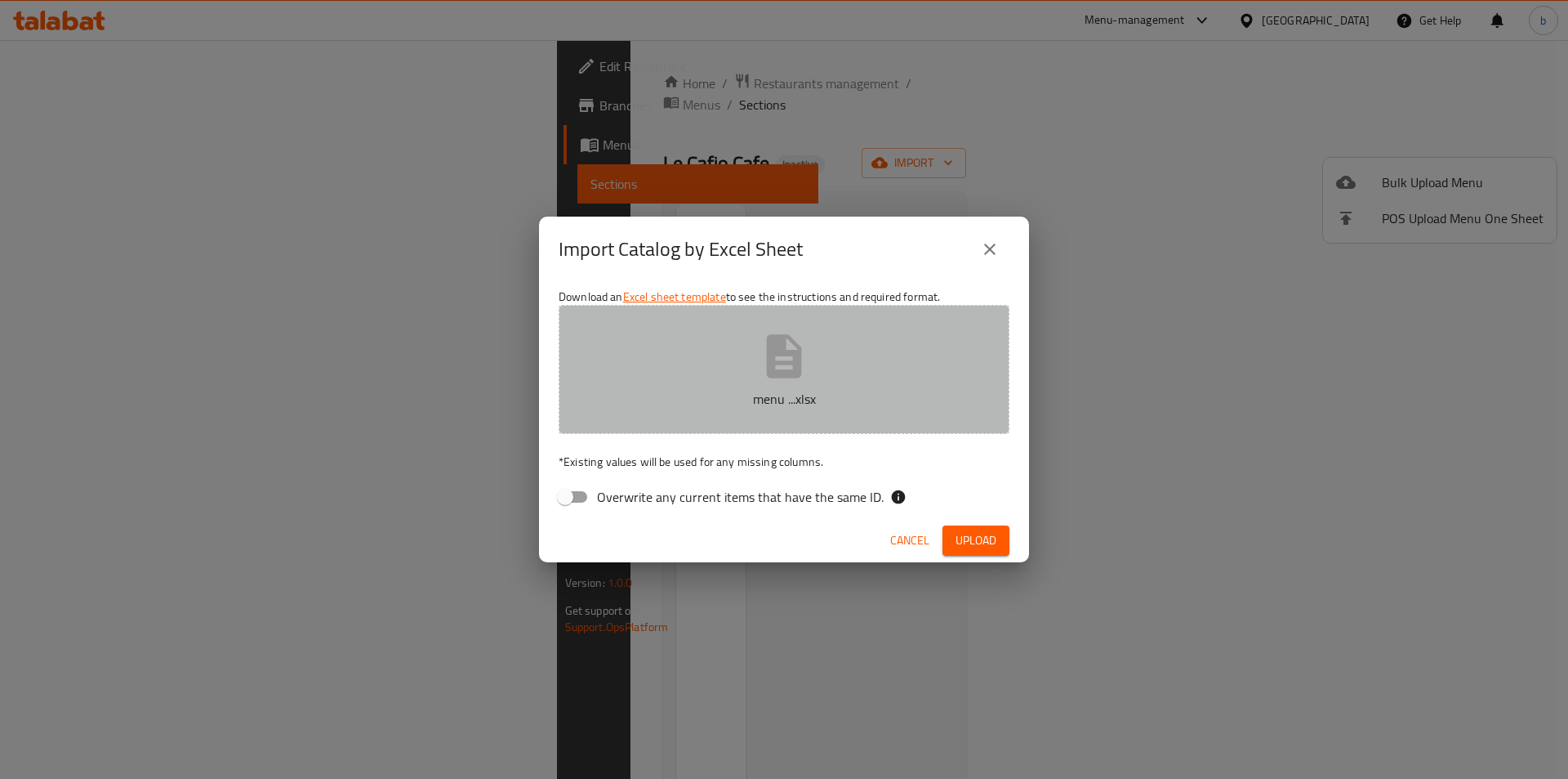
drag, startPoint x: 761, startPoint y: 390, endPoint x: 750, endPoint y: 376, distance: 17.8
click at [750, 376] on button "menu ...xlsx" at bounding box center [783, 369] width 451 height 129
click at [756, 358] on button "menu ...xlsx" at bounding box center [783, 369] width 451 height 129
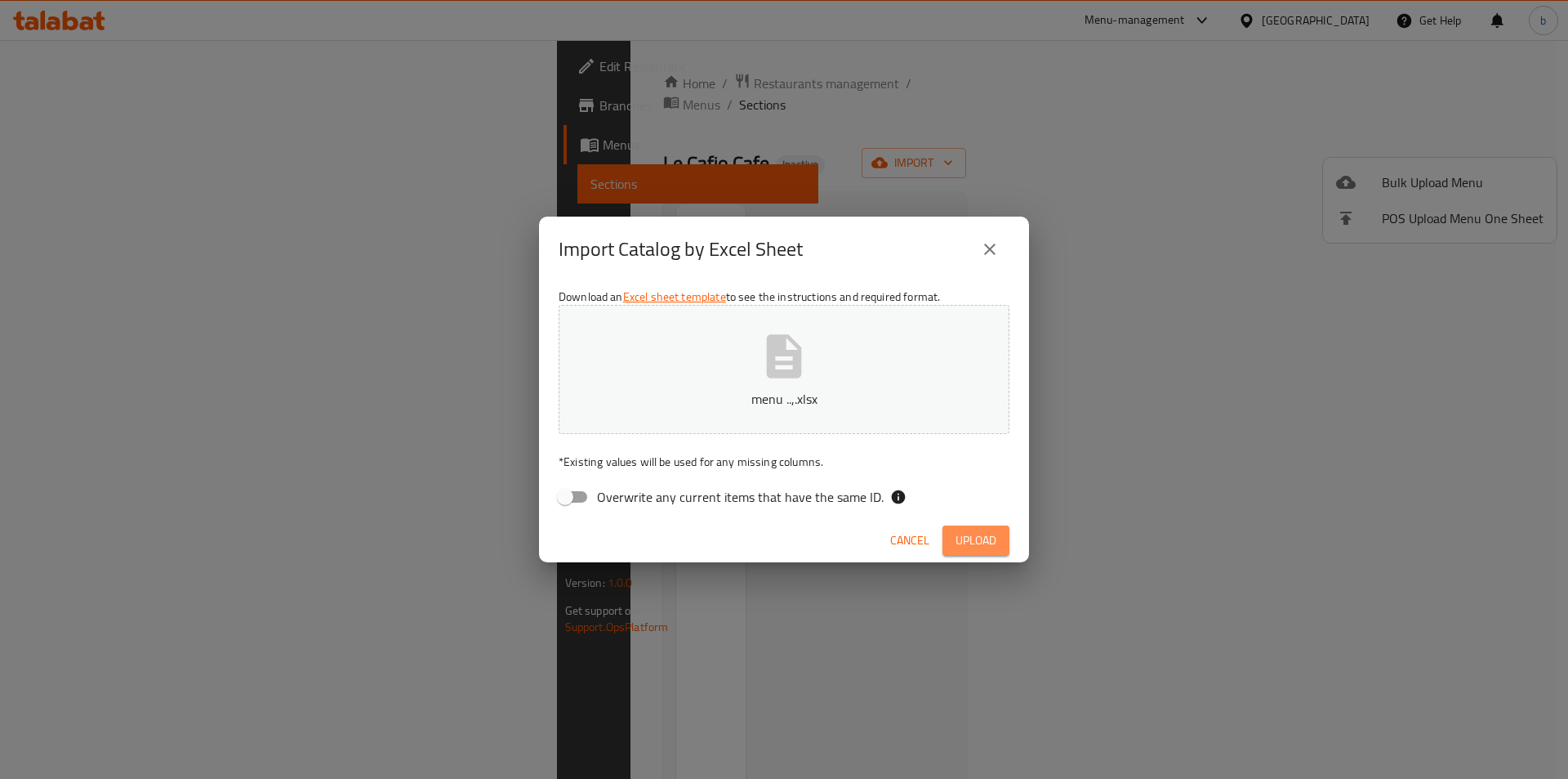
click at [980, 549] on span "Upload" at bounding box center [976, 540] width 41 height 20
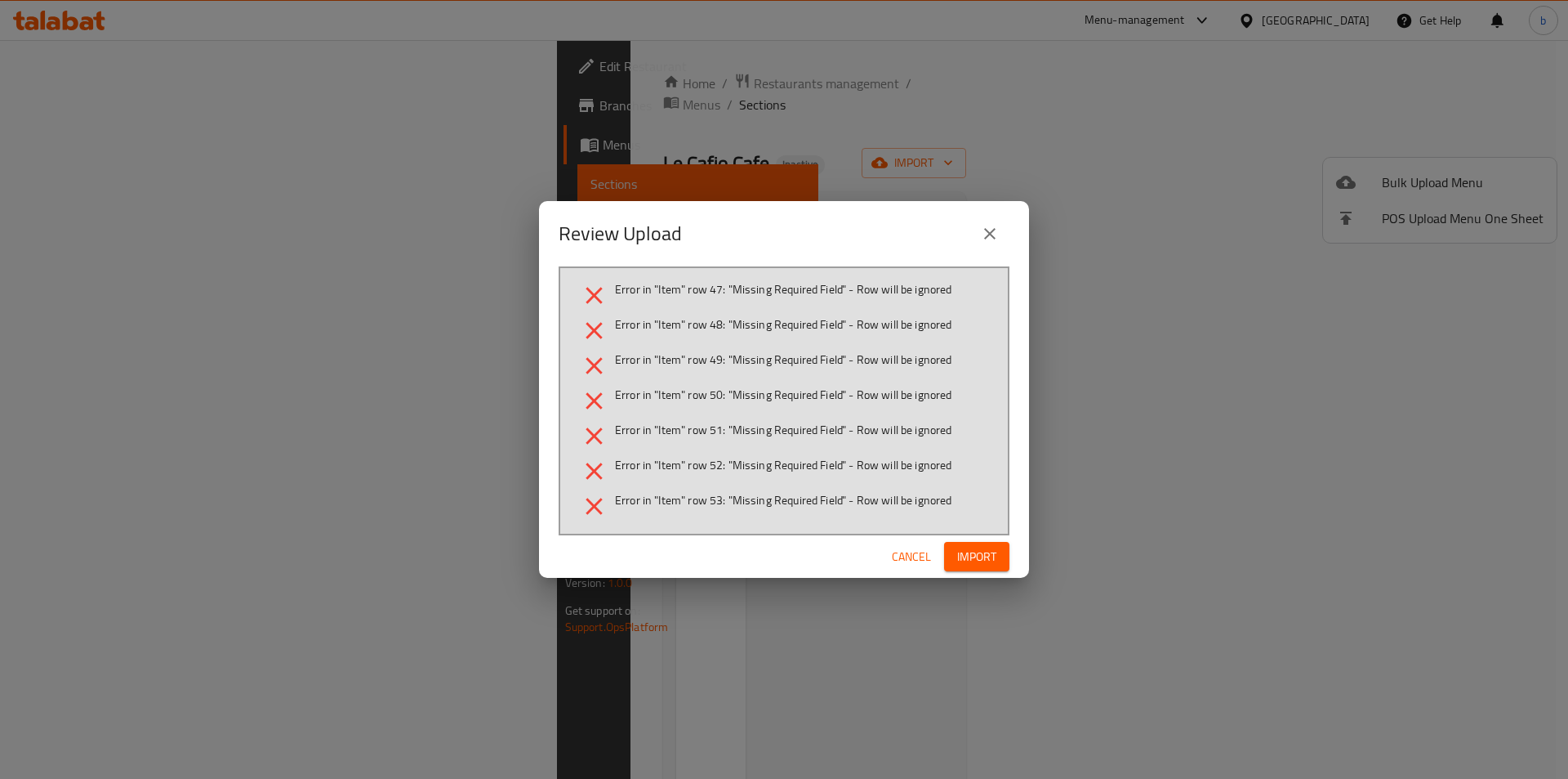
click at [986, 225] on icon "close" at bounding box center [990, 234] width 20 height 20
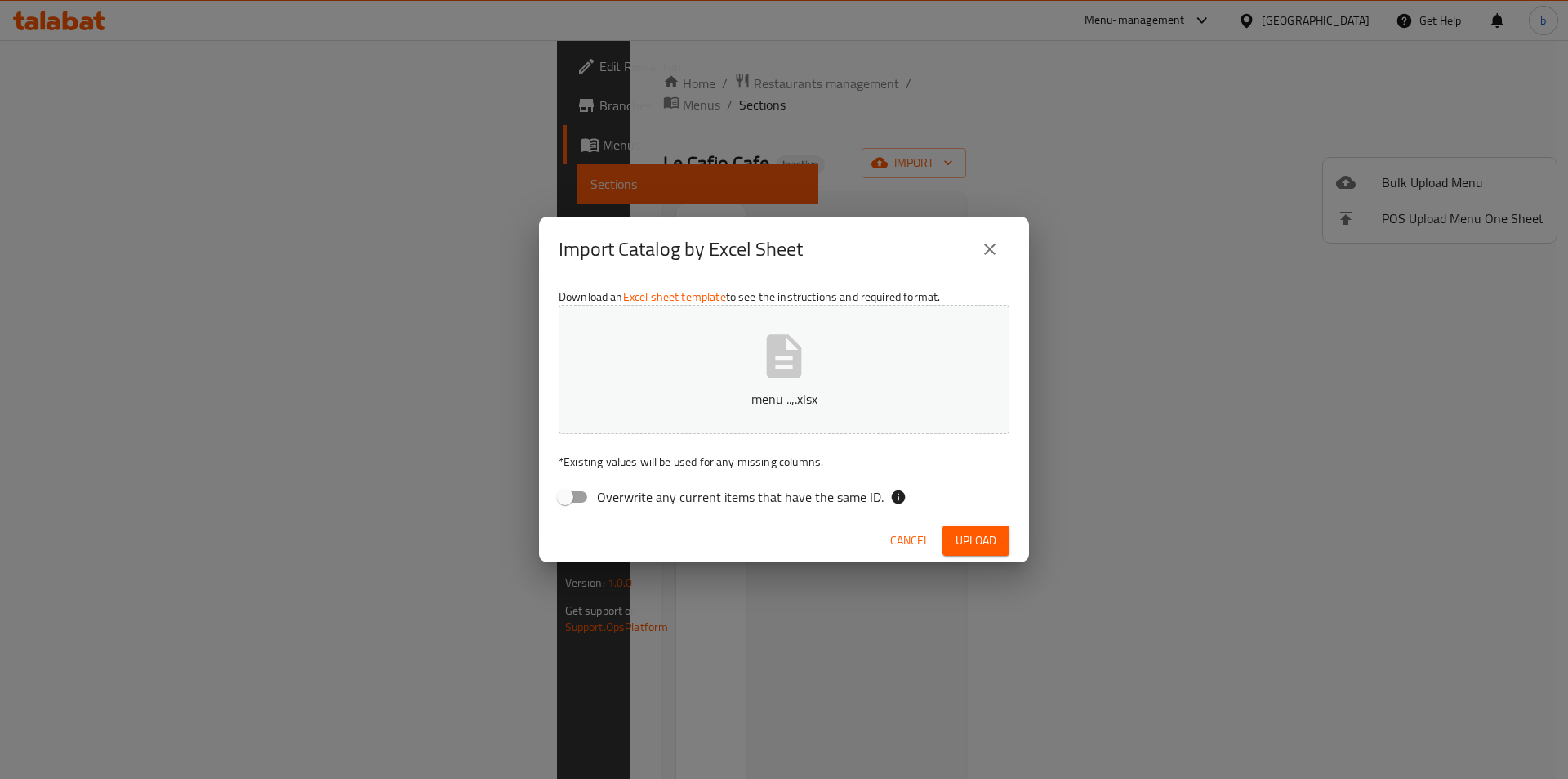
click at [716, 388] on button "menu ..,.xlsx" at bounding box center [783, 369] width 451 height 129
click at [984, 540] on span "Upload" at bounding box center [976, 540] width 41 height 20
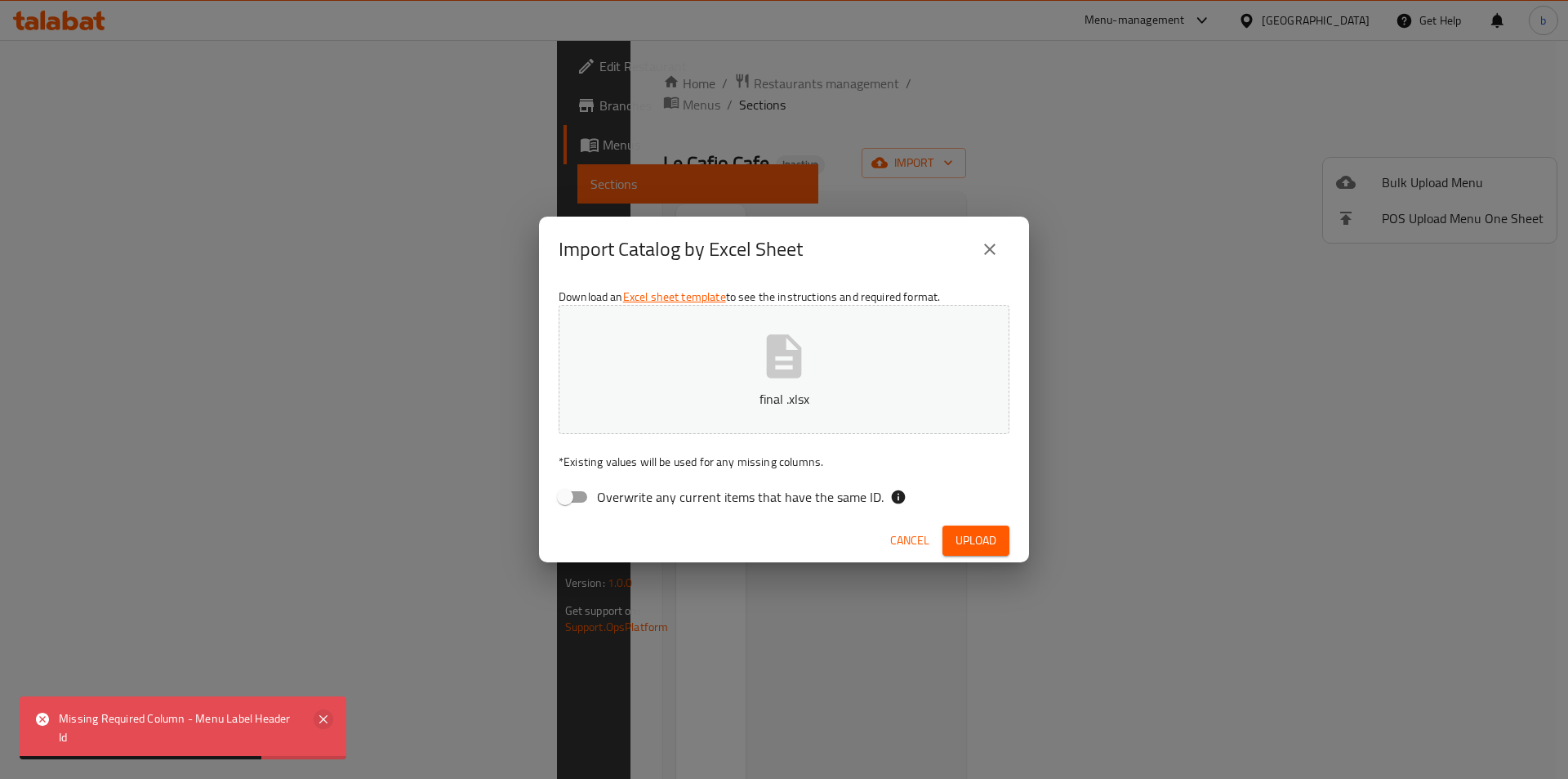
click at [316, 719] on icon at bounding box center [324, 719] width 20 height 20
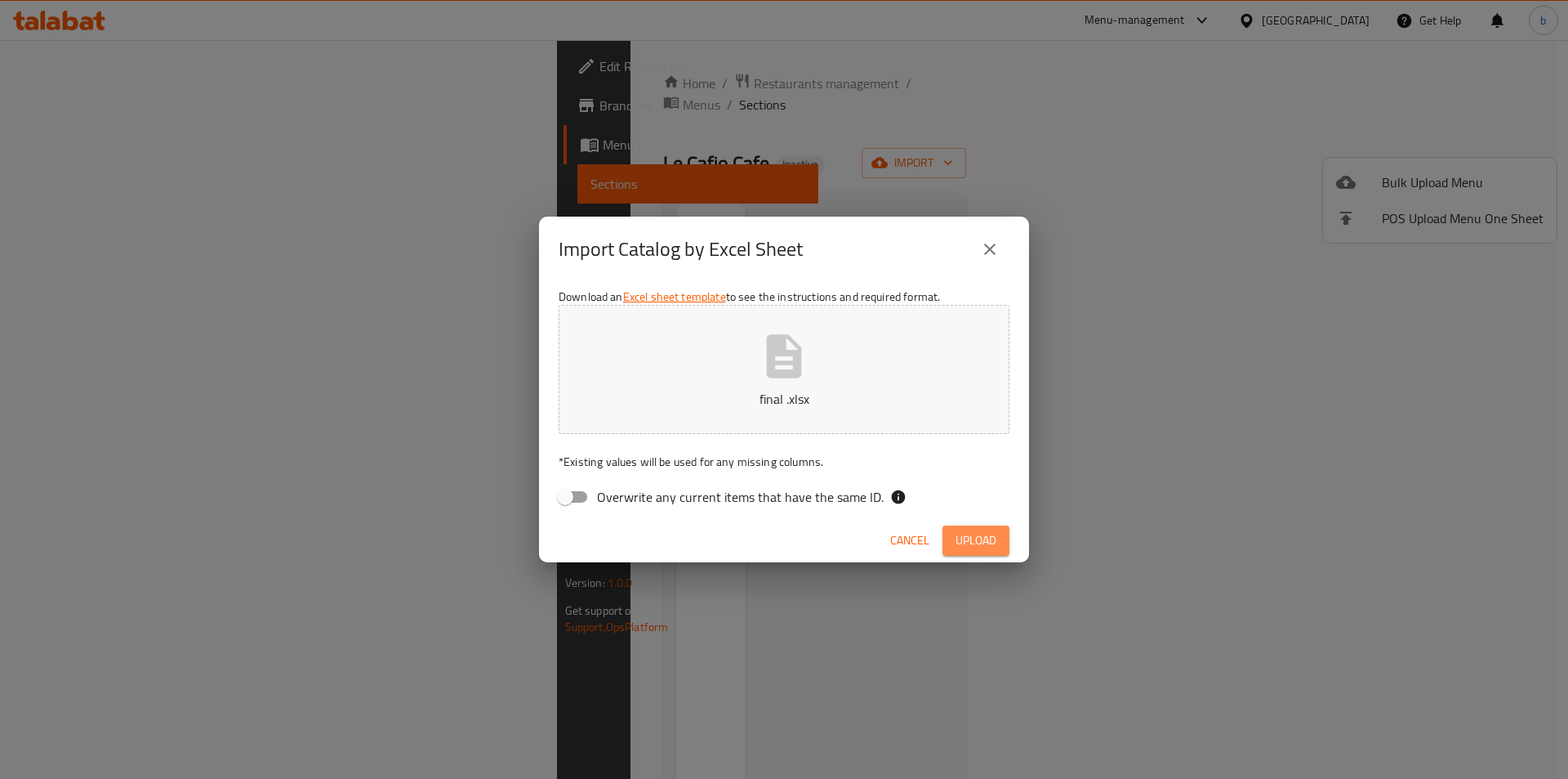
click at [961, 542] on span "Upload" at bounding box center [976, 540] width 41 height 20
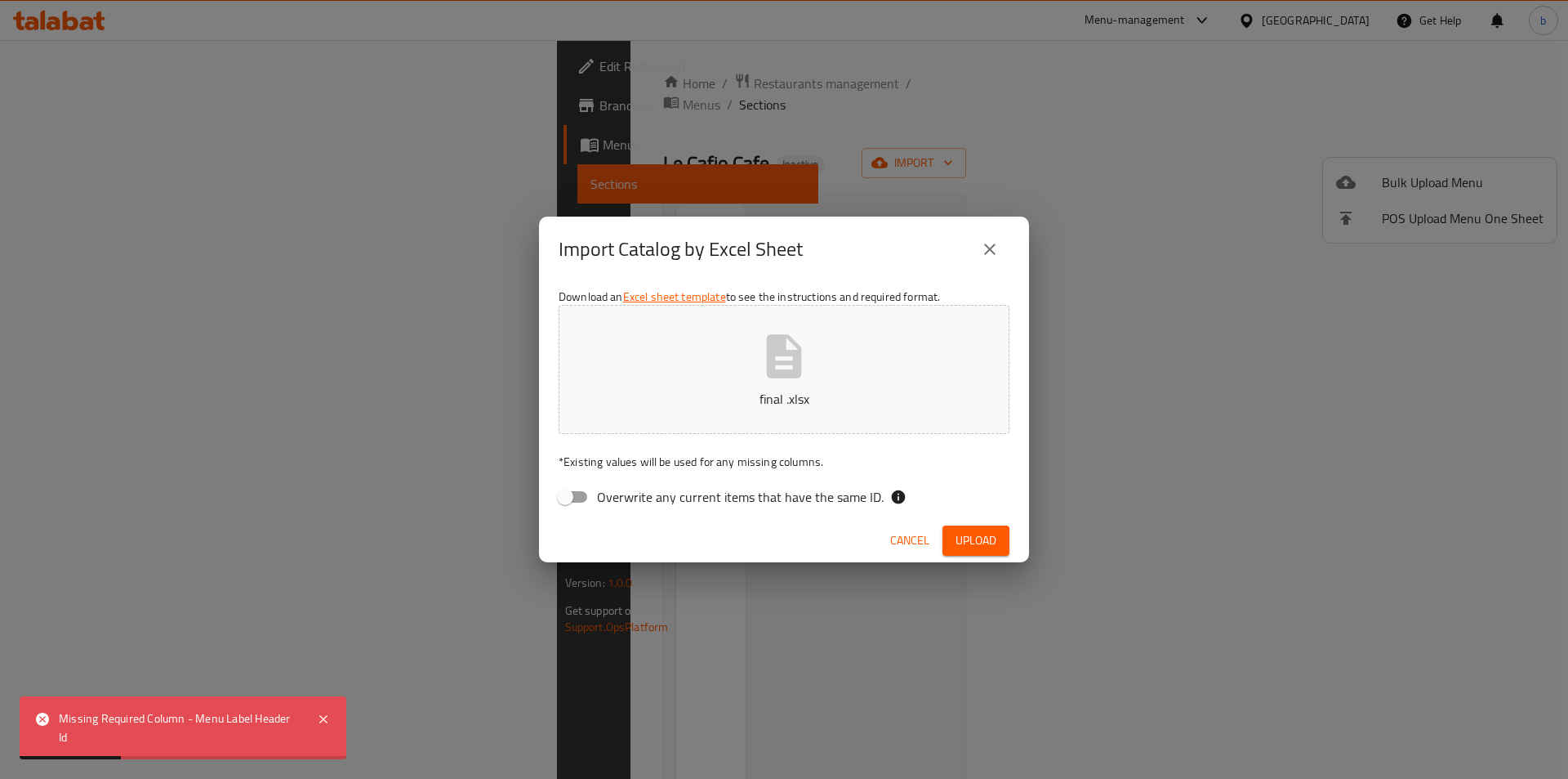
click at [996, 254] on icon "close" at bounding box center [990, 249] width 20 height 20
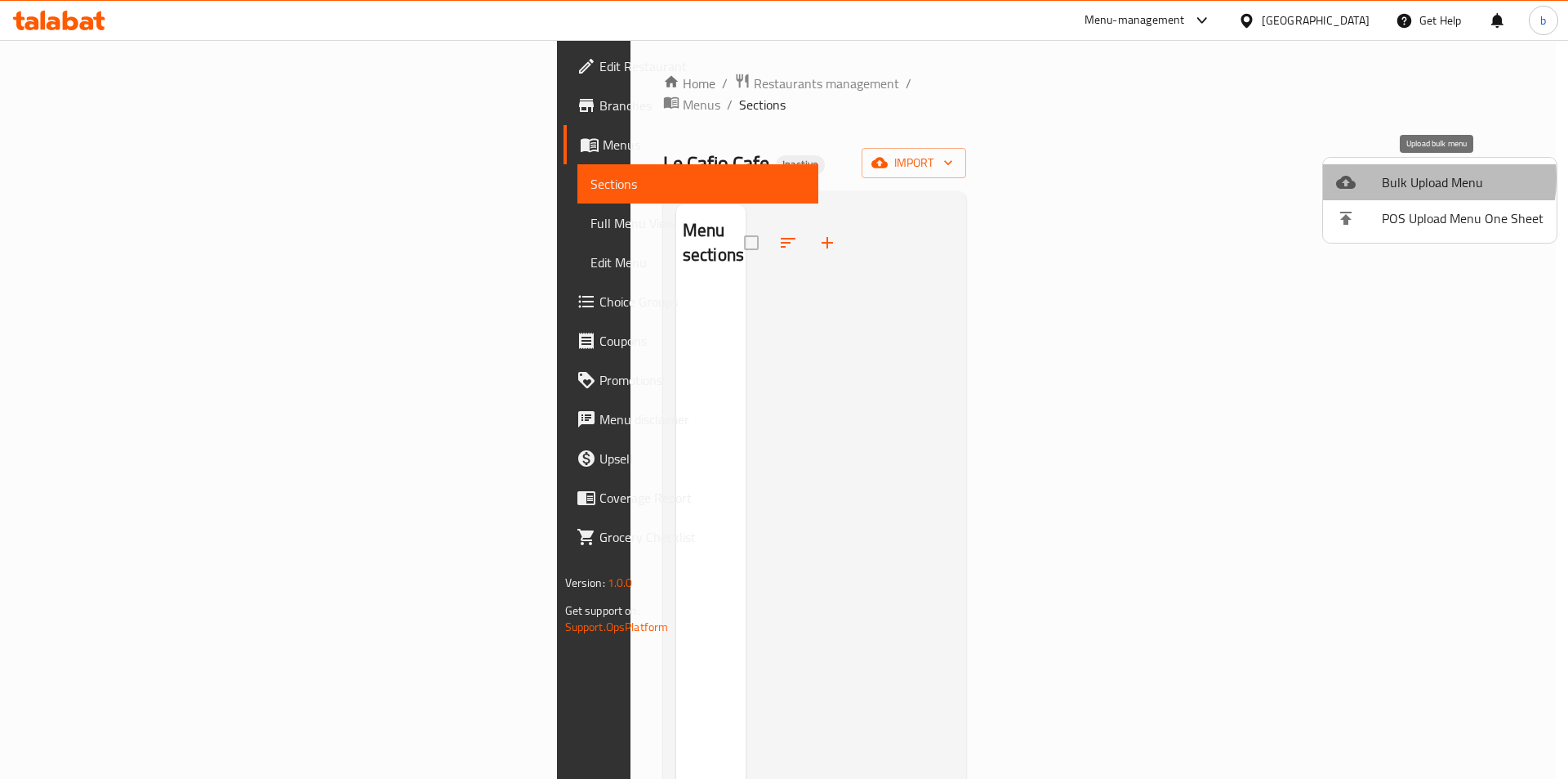
click at [1406, 178] on span "Bulk Upload Menu" at bounding box center [1463, 182] width 162 height 20
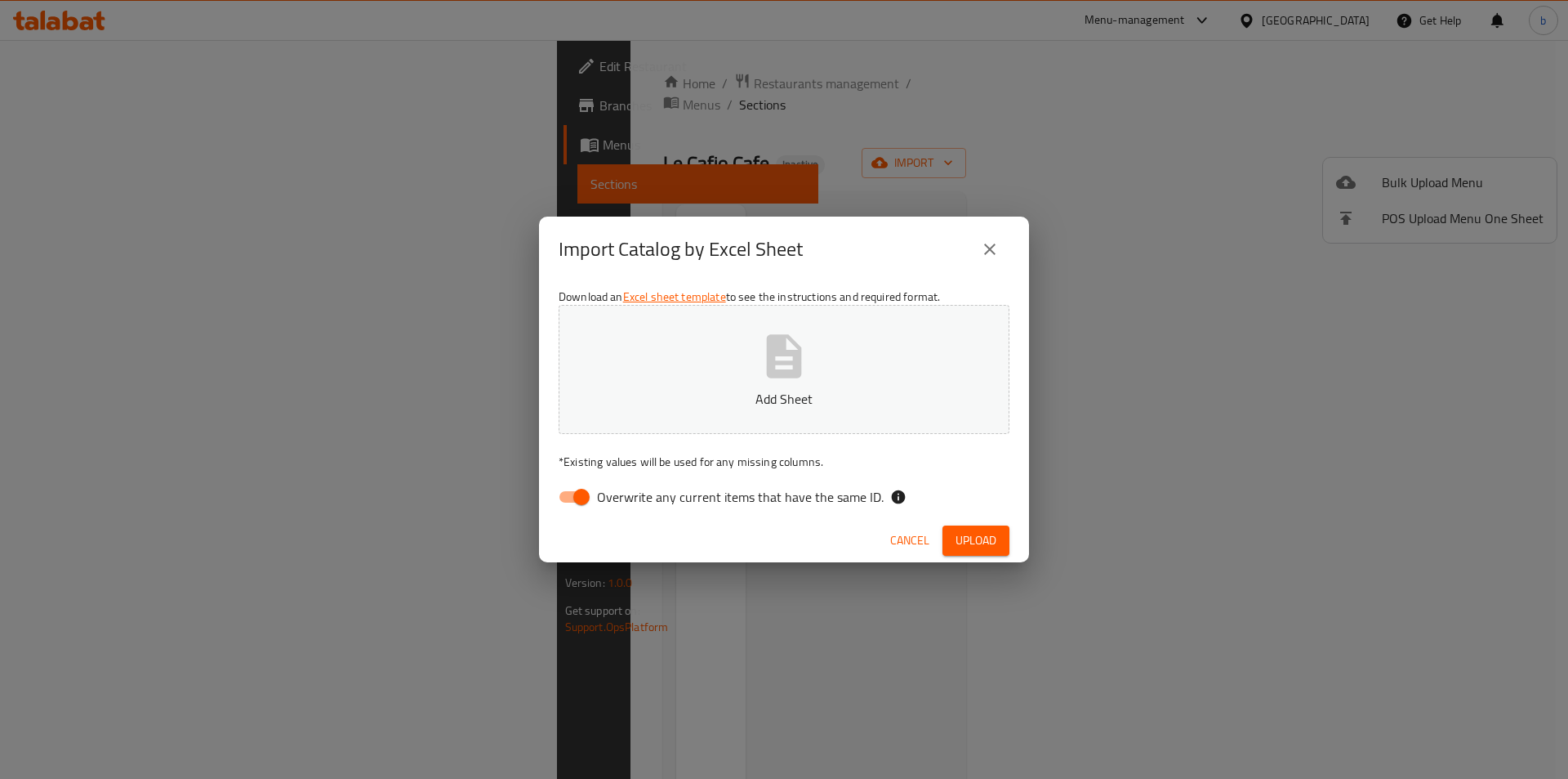
click at [592, 487] on input "Overwrite any current items that have the same ID." at bounding box center [581, 496] width 93 height 31
checkbox input "false"
click at [781, 367] on icon "button" at bounding box center [784, 356] width 52 height 52
click at [756, 404] on p "final .xlsx" at bounding box center [784, 398] width 400 height 20
click at [966, 537] on span "Upload" at bounding box center [976, 540] width 41 height 20
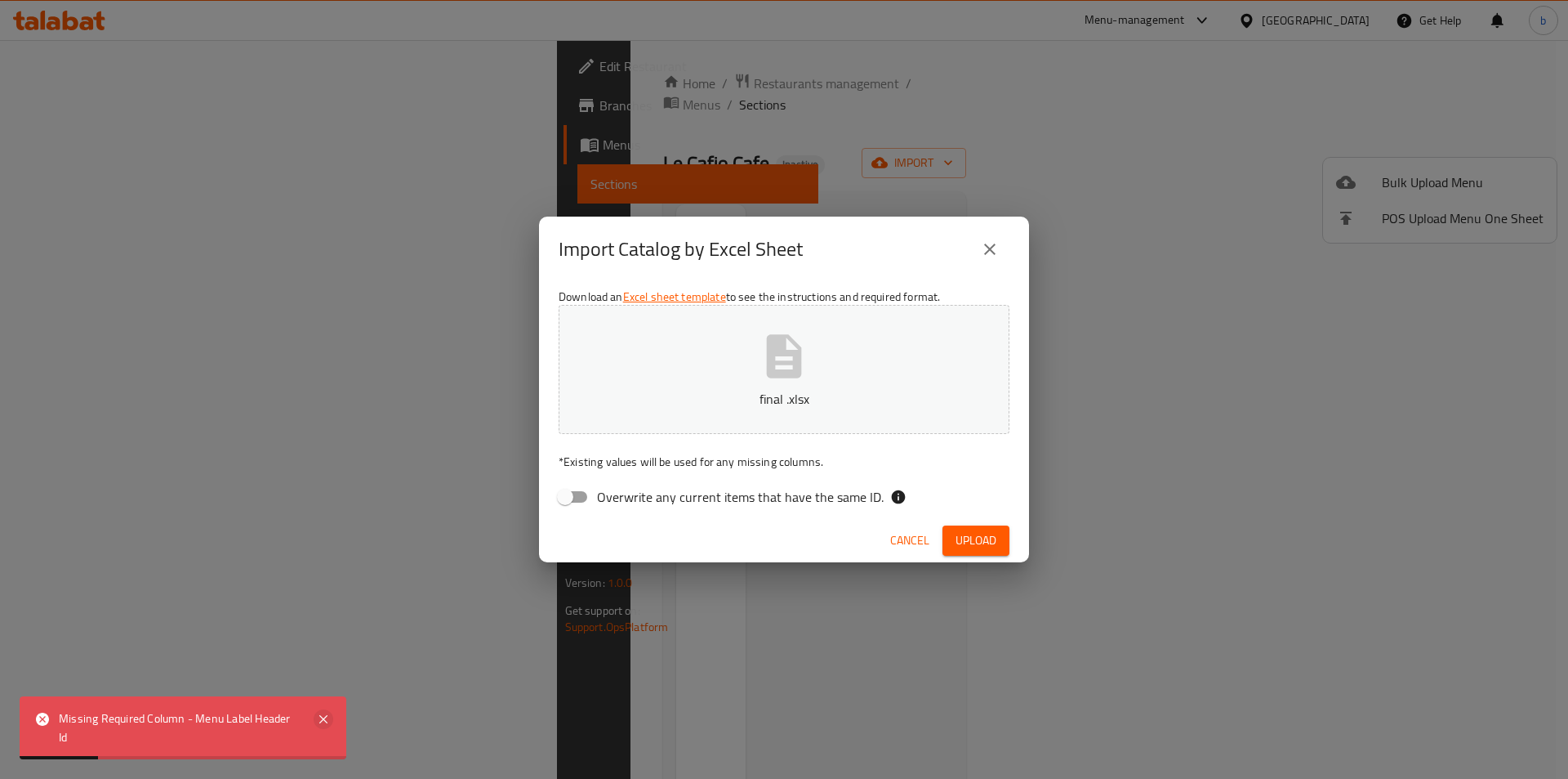
click at [324, 713] on icon at bounding box center [324, 719] width 20 height 20
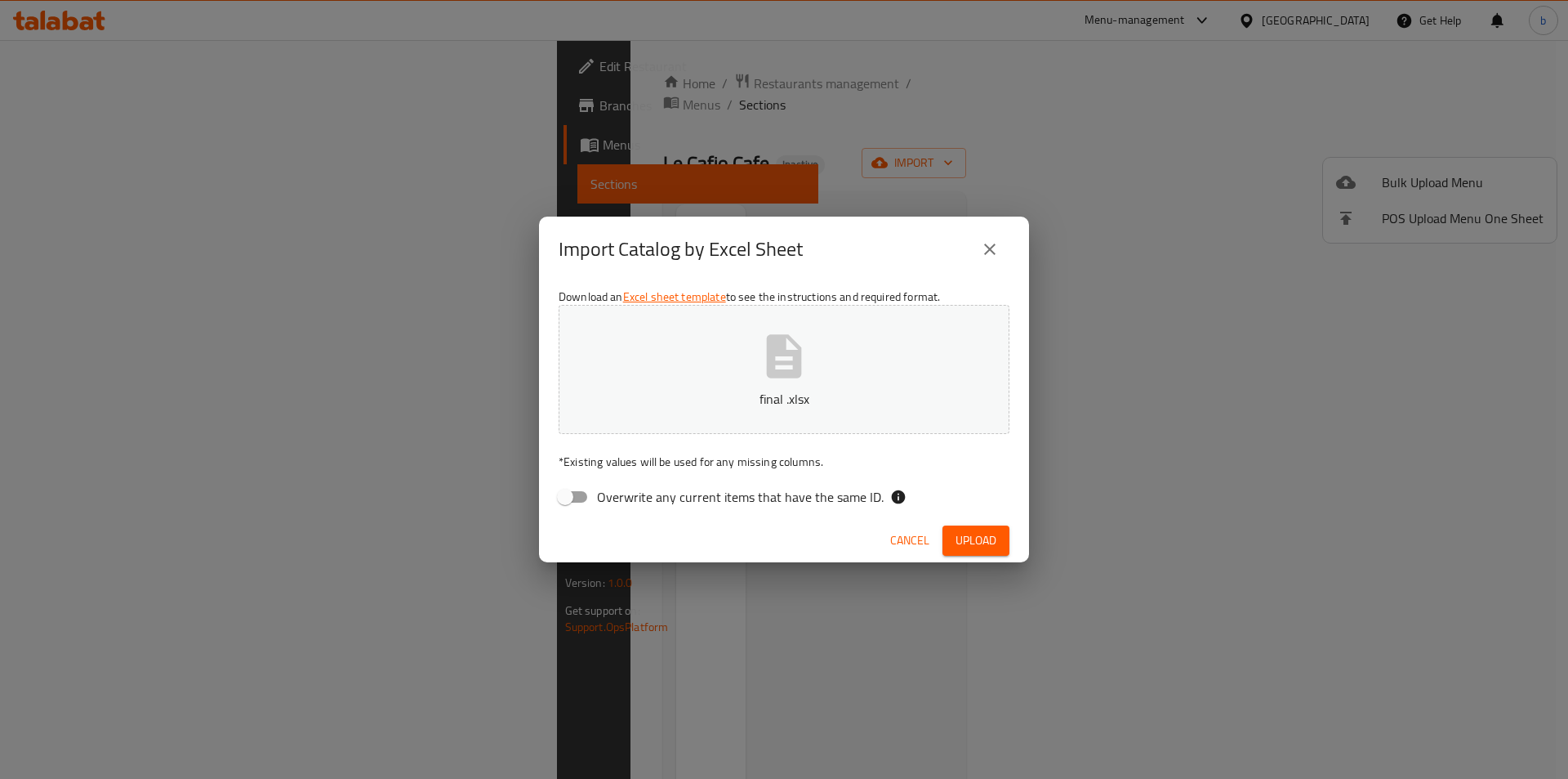
click at [971, 536] on span "Upload" at bounding box center [976, 540] width 41 height 20
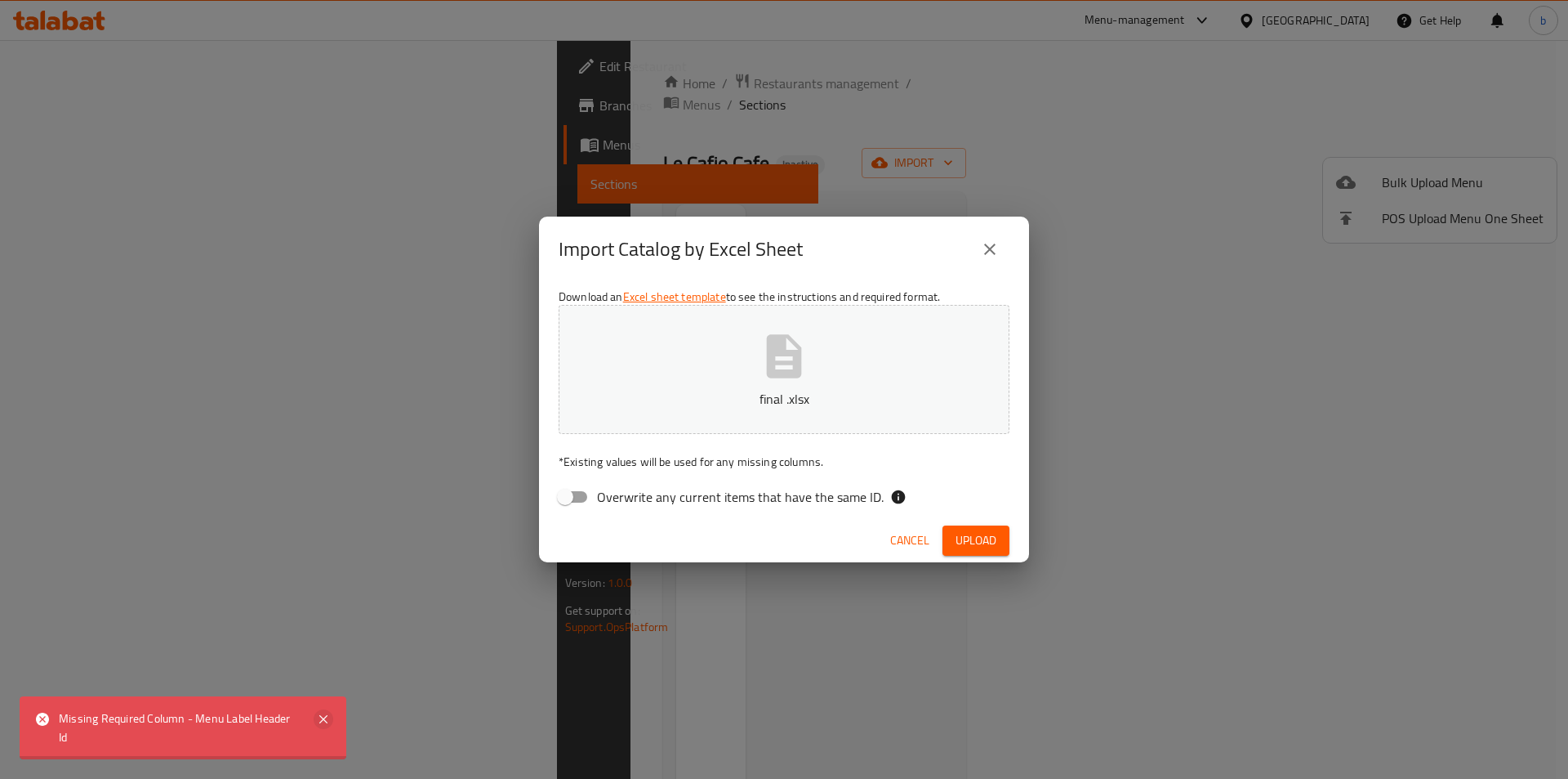
click at [330, 710] on icon at bounding box center [324, 719] width 20 height 20
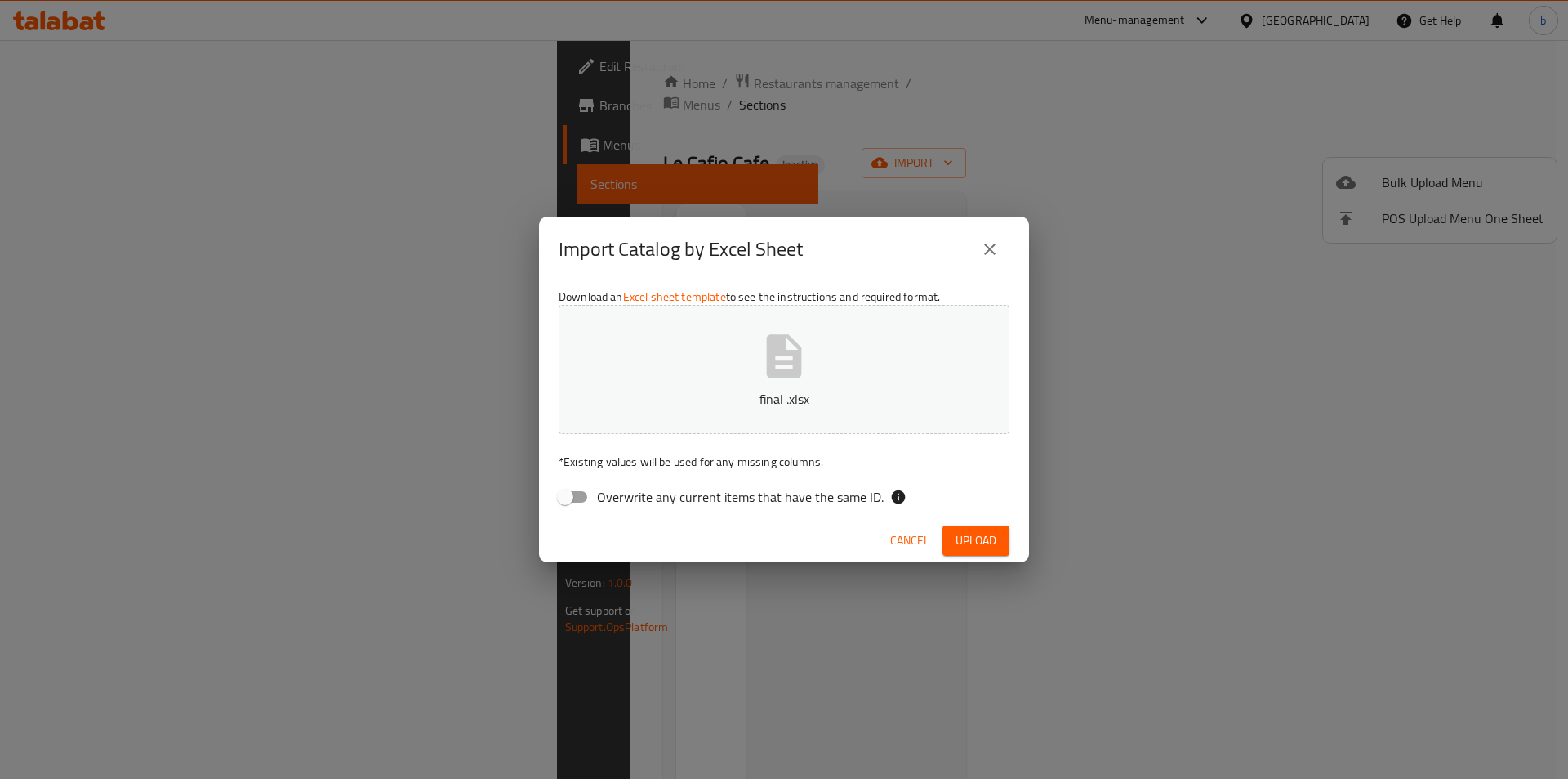
click at [987, 548] on span "Upload" at bounding box center [976, 540] width 41 height 20
click at [961, 540] on span "Upload" at bounding box center [976, 540] width 41 height 20
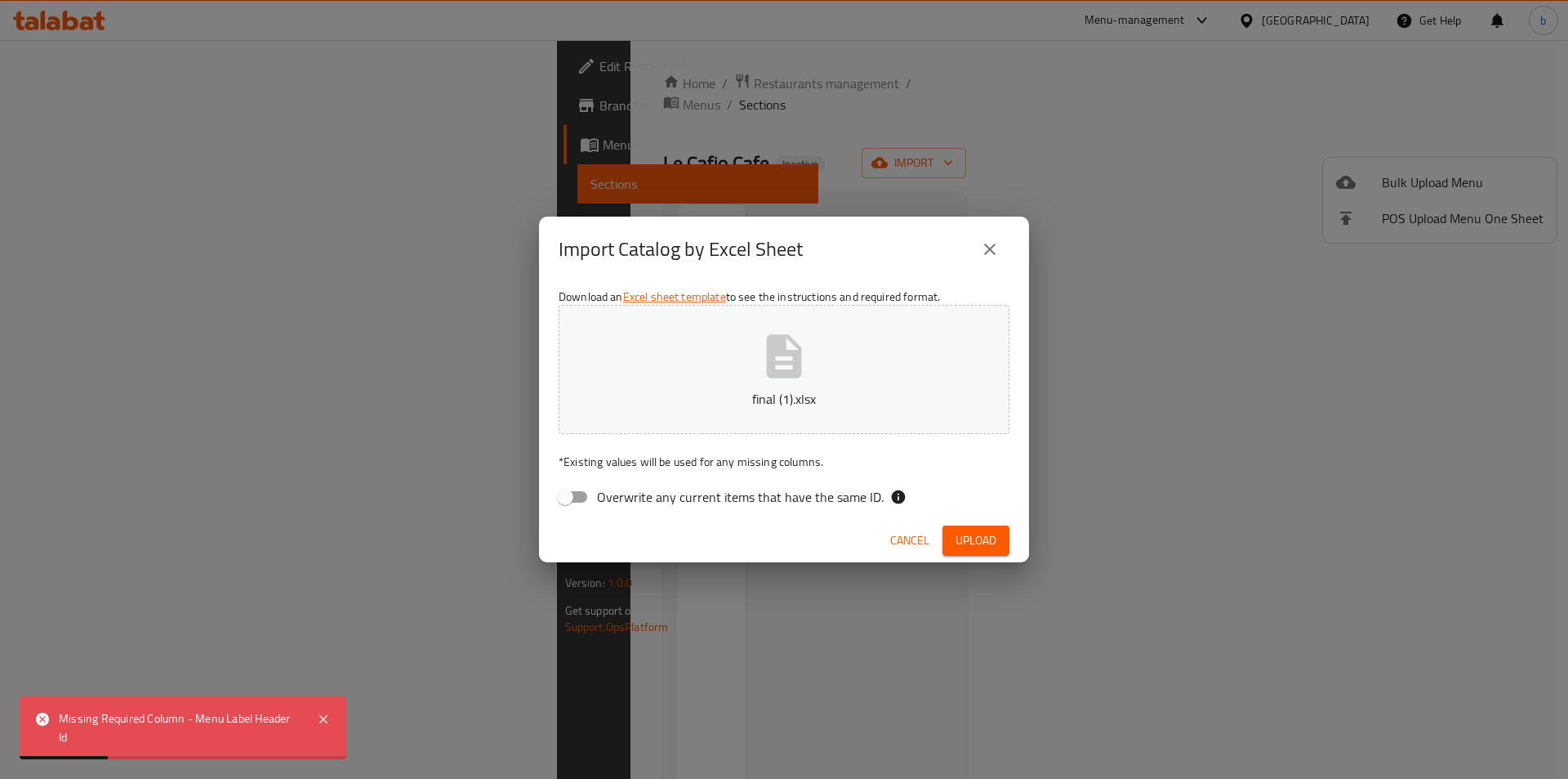
click at [236, 729] on div "Missing Required Column - Menu Label Header Id" at bounding box center [180, 727] width 242 height 36
click at [278, 725] on div "Missing Required Column - Menu Label Header Id" at bounding box center [180, 727] width 242 height 36
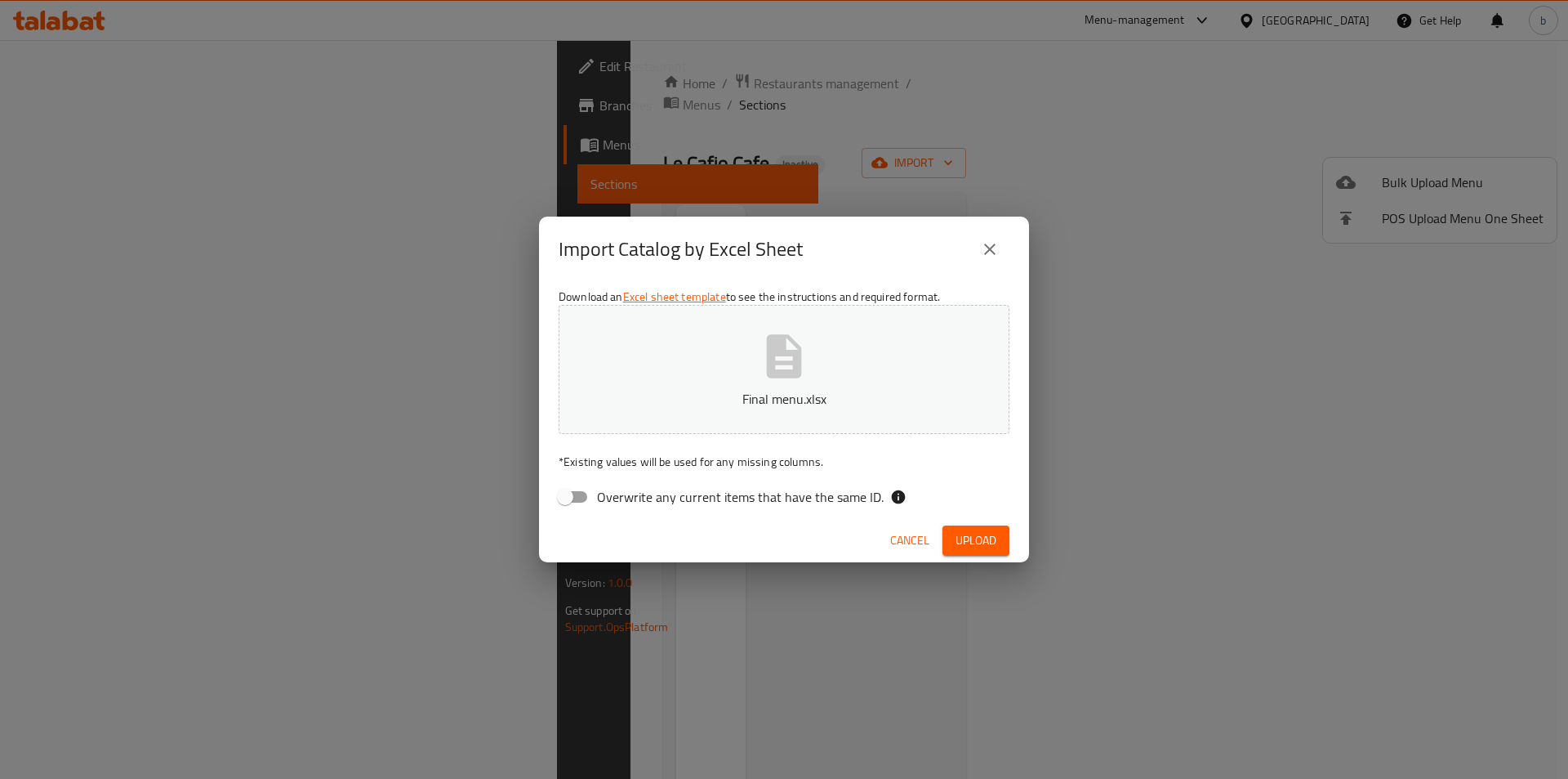
click at [973, 527] on button "Upload" at bounding box center [975, 541] width 67 height 30
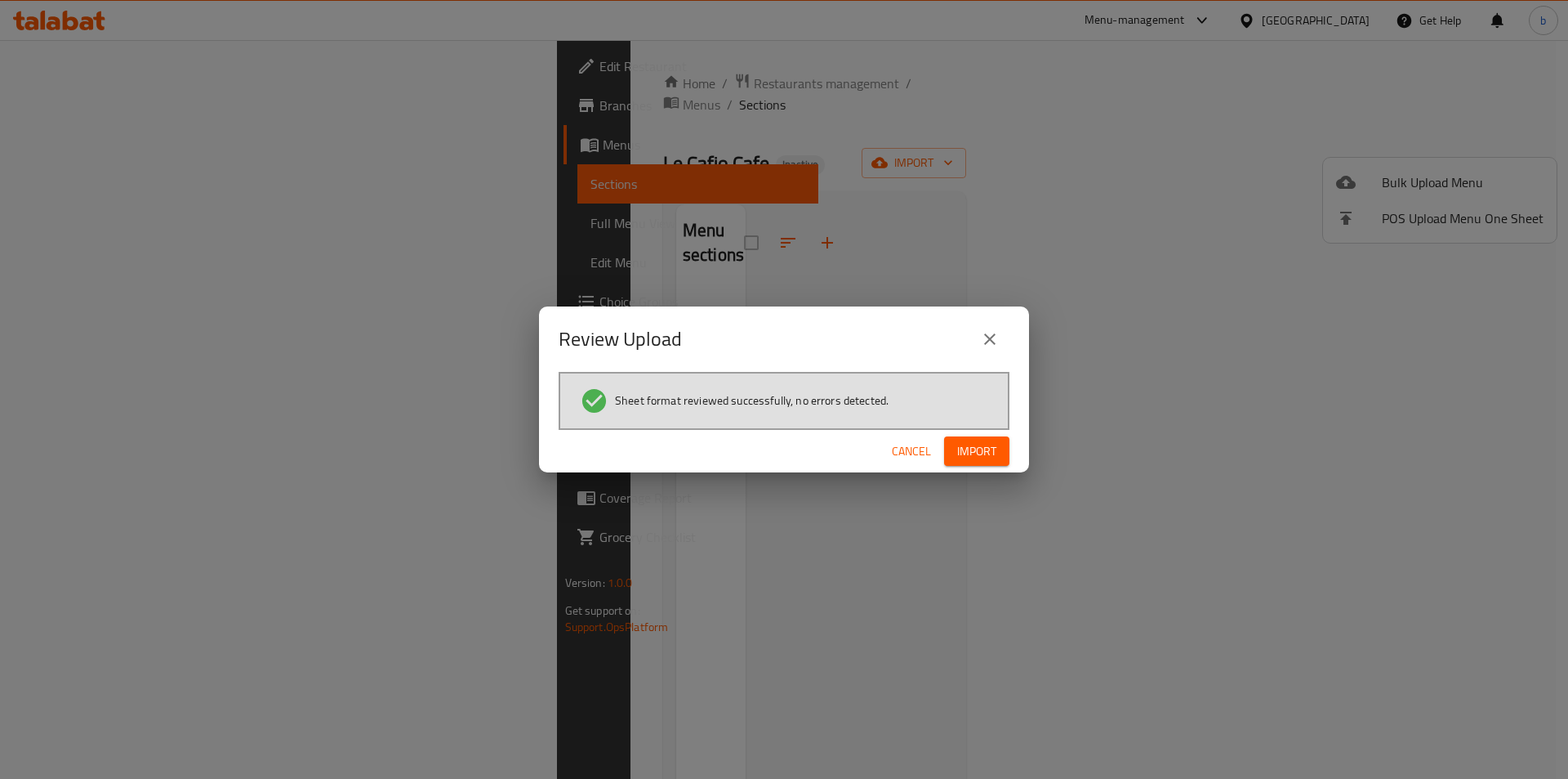
click at [967, 450] on span "Import" at bounding box center [977, 451] width 39 height 20
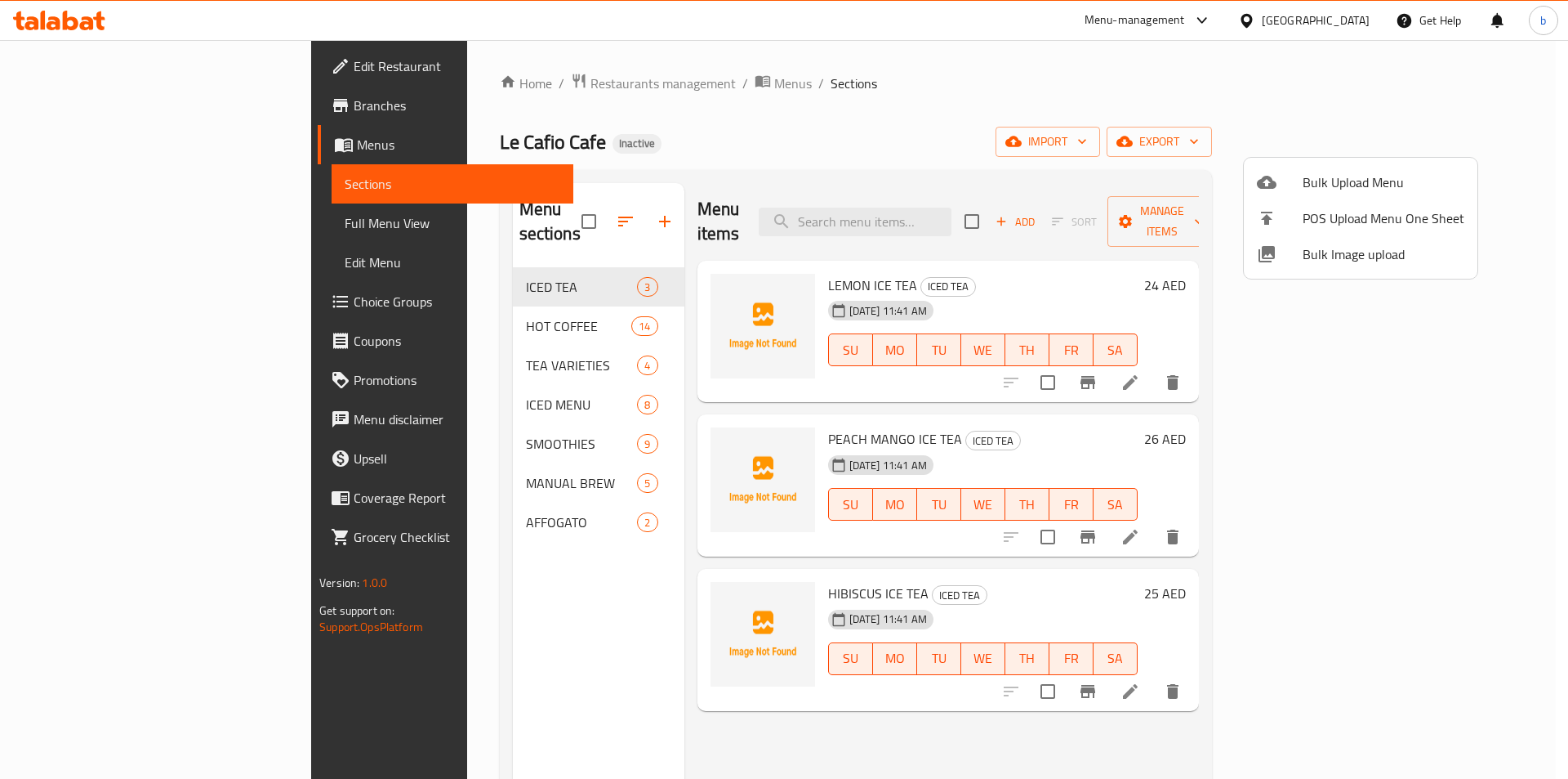
click at [144, 229] on div at bounding box center [784, 390] width 1568 height 779
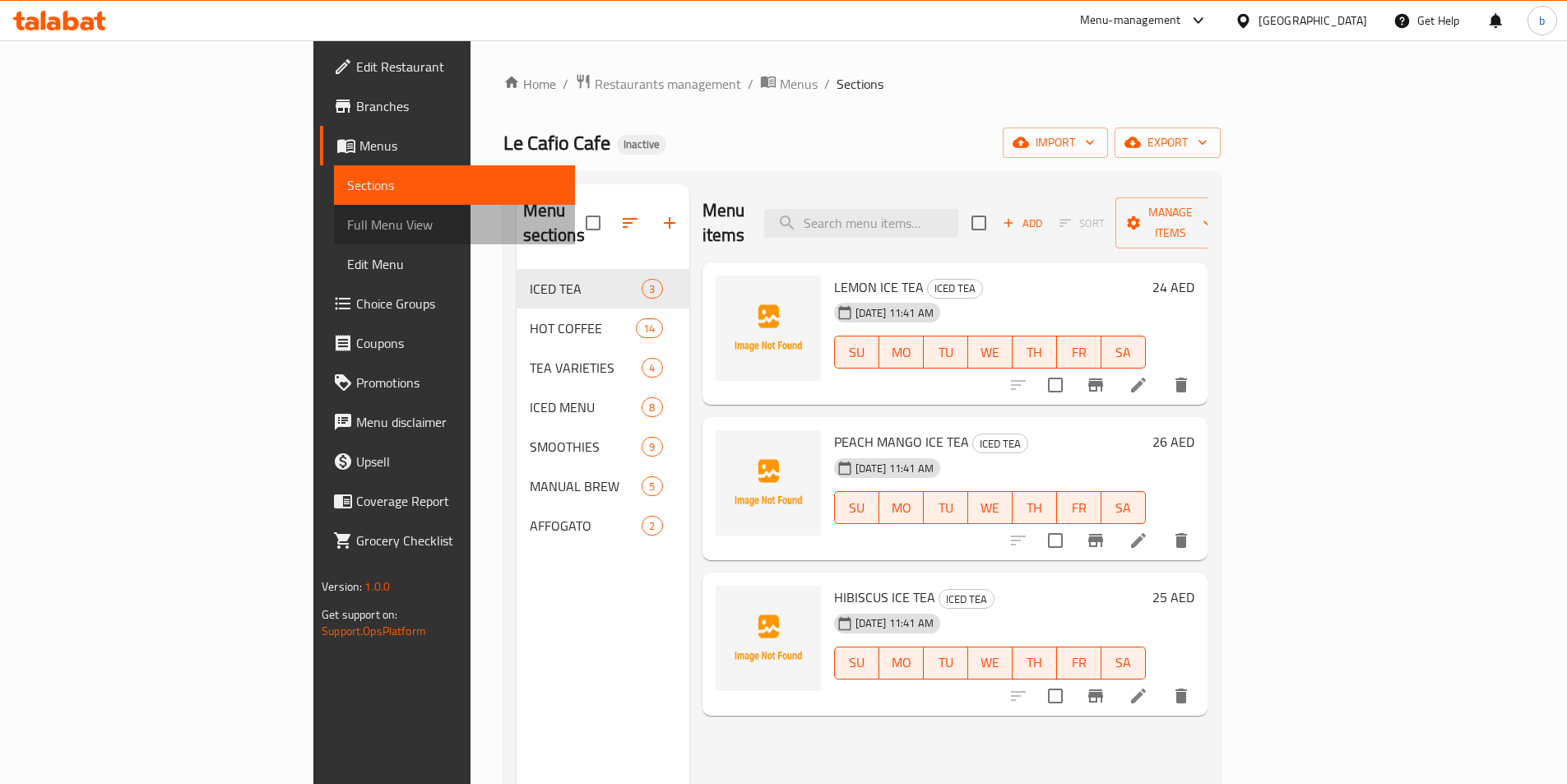
click at [347, 232] on span "Full Menu View" at bounding box center [455, 225] width 215 height 20
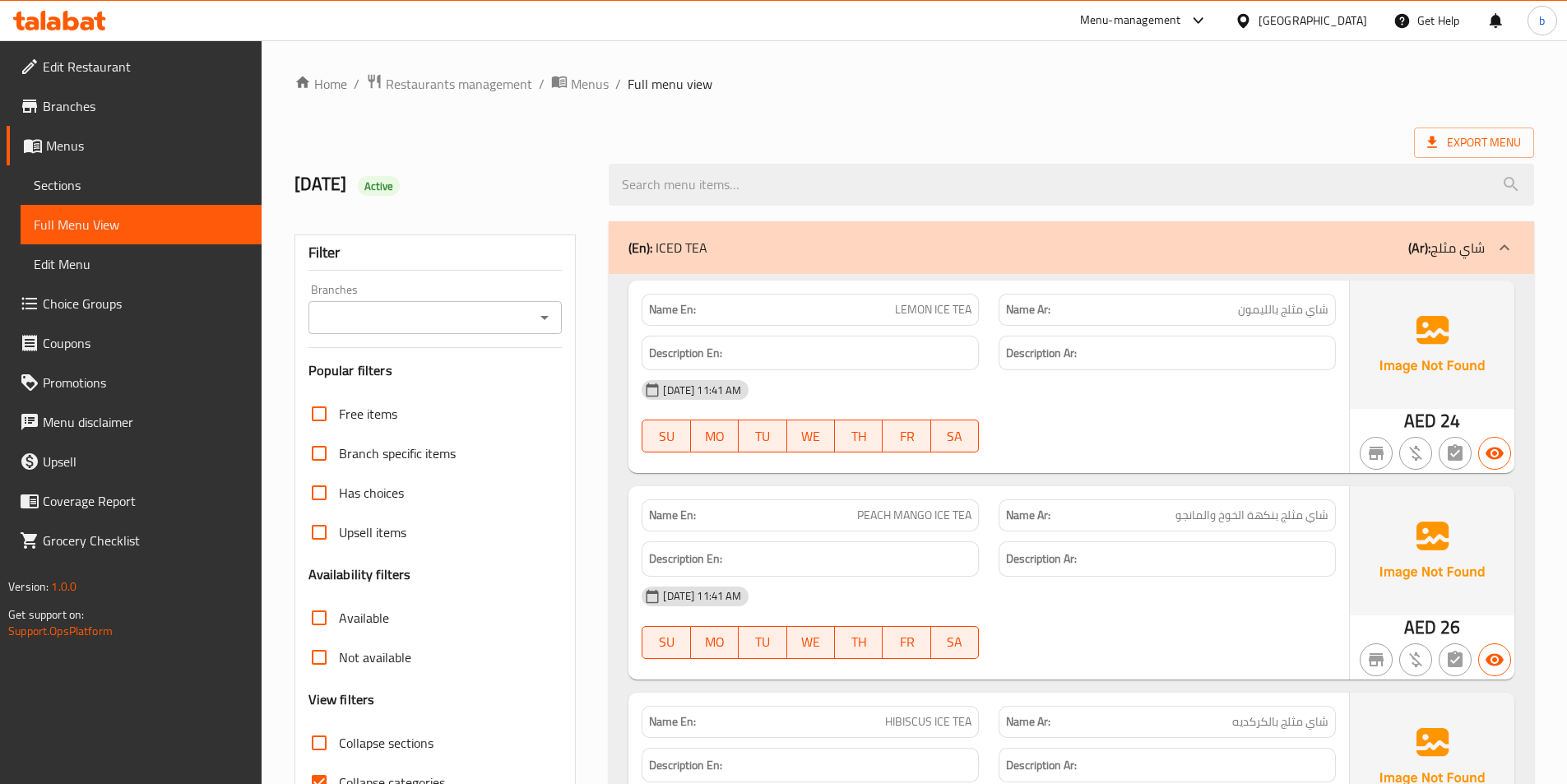
click at [138, 223] on span "Full Menu View" at bounding box center [141, 225] width 215 height 20
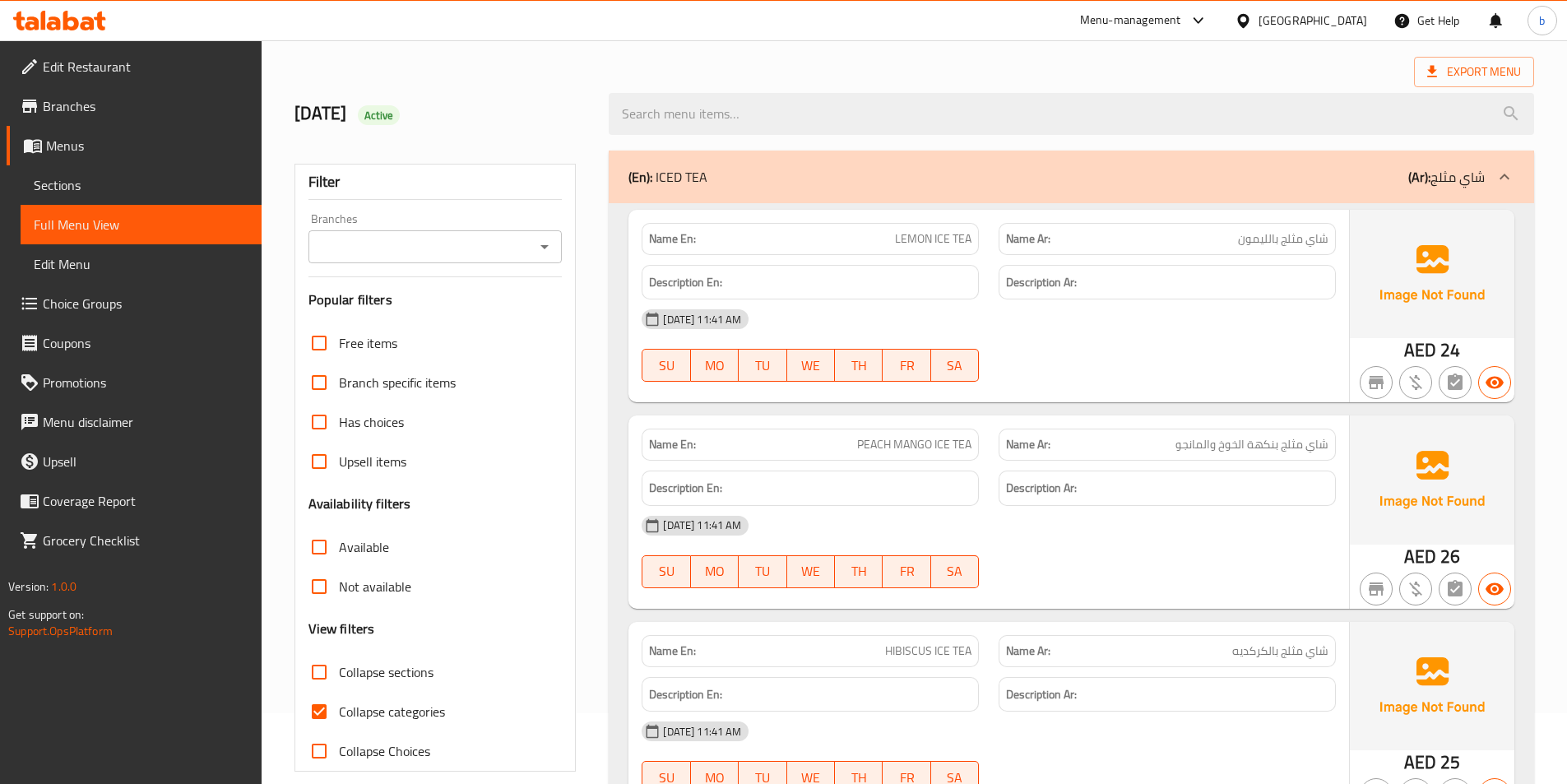
scroll to position [247, 0]
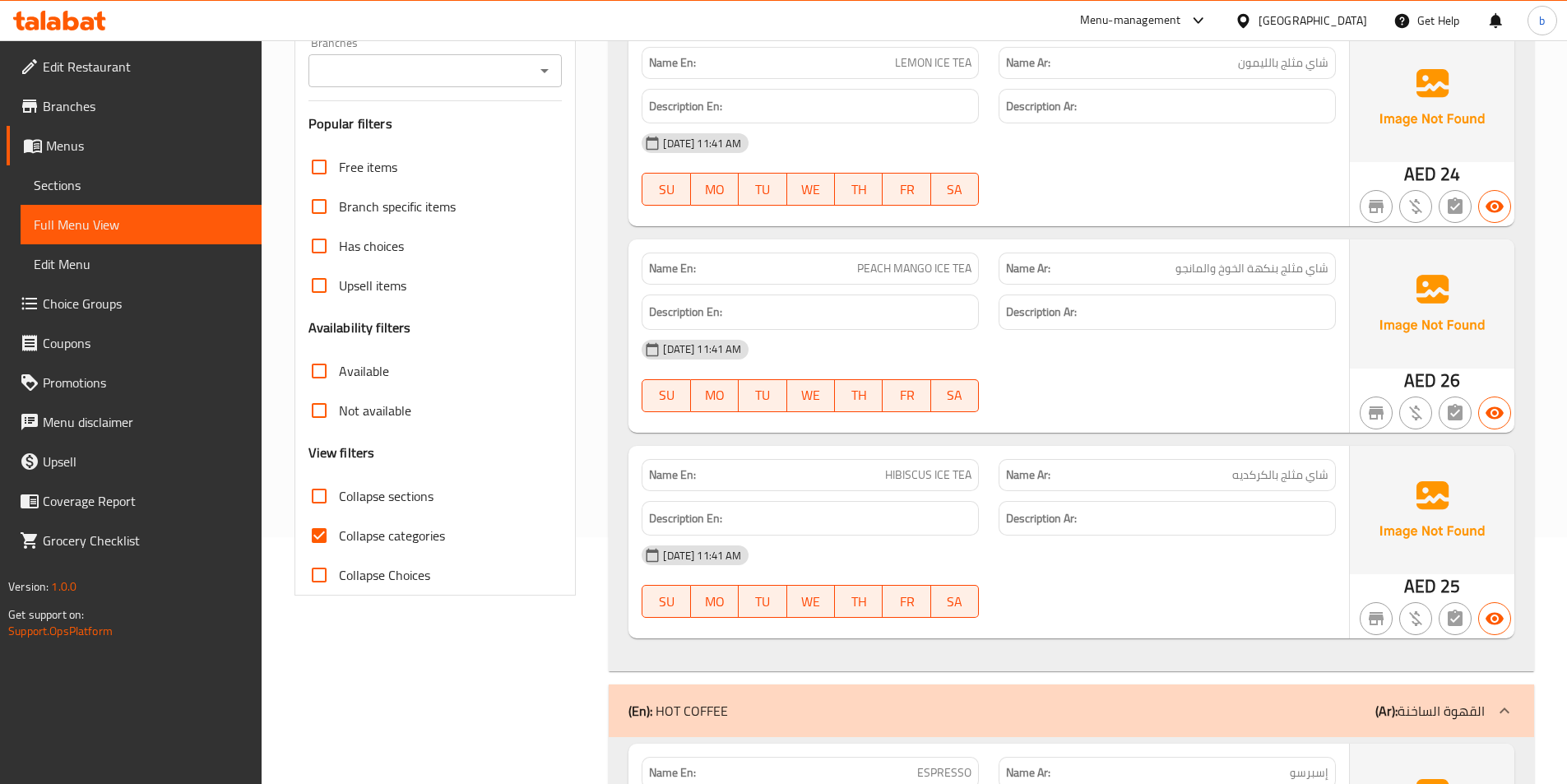
click at [337, 533] on input "Collapse categories" at bounding box center [319, 535] width 39 height 39
checkbox input "false"
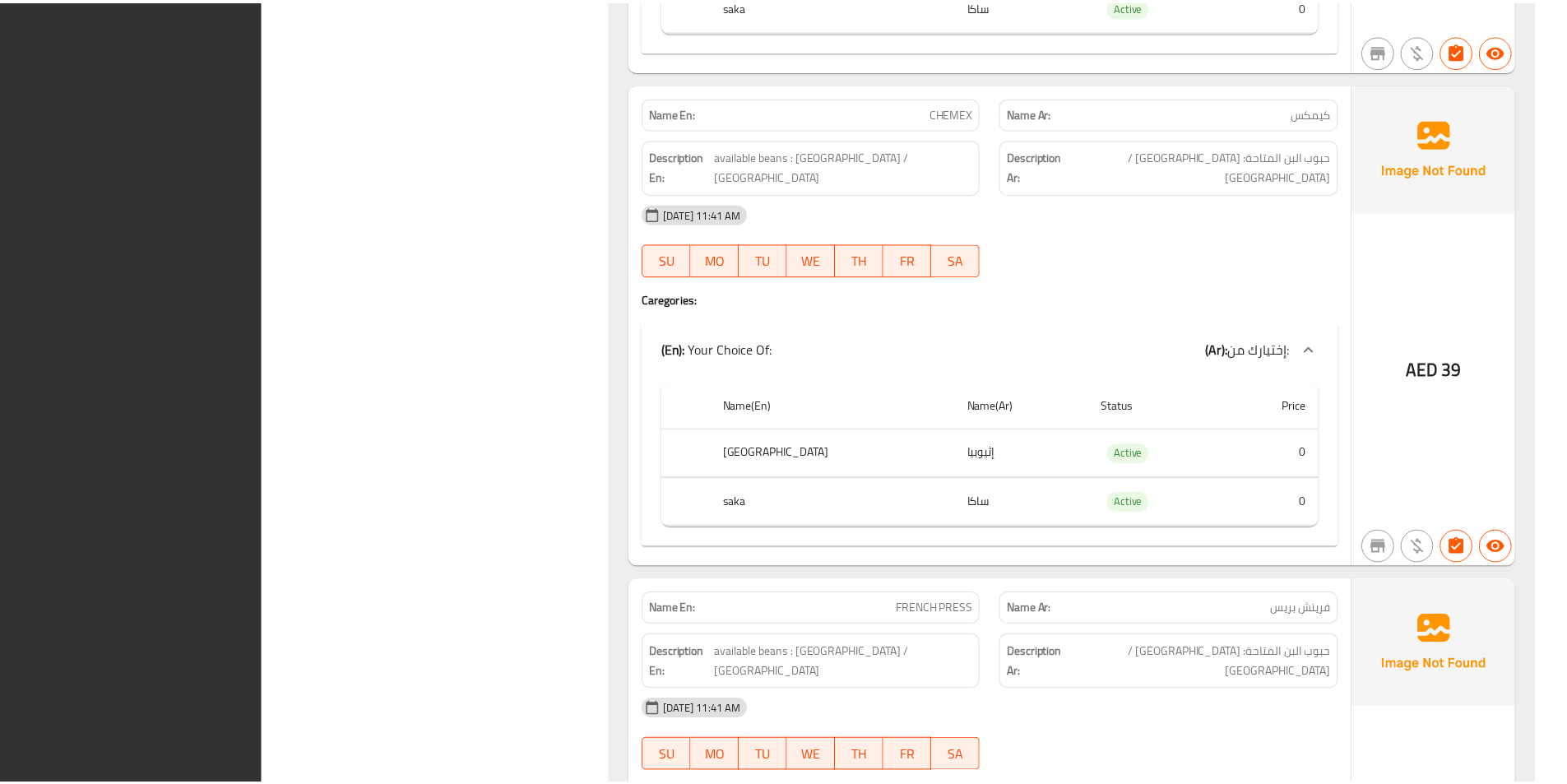
scroll to position [14152, 0]
